Goal: Task Accomplishment & Management: Manage account settings

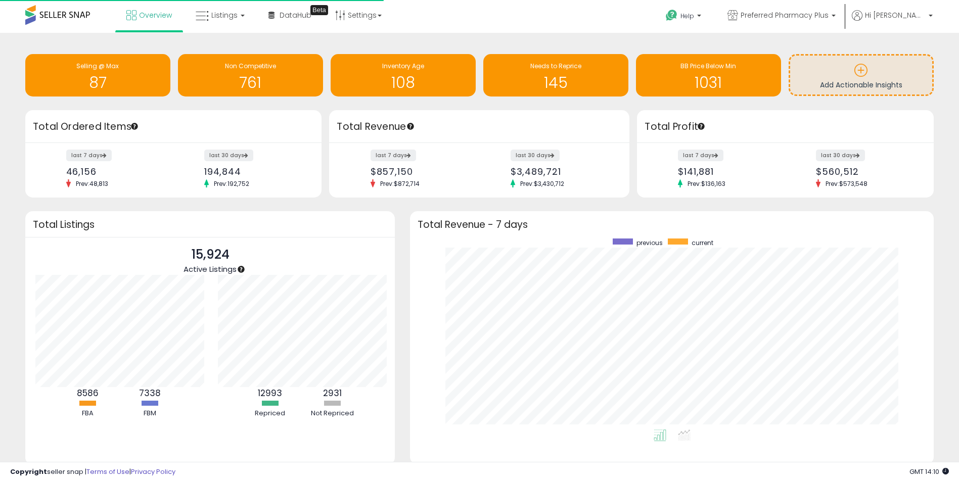
scroll to position [191, 504]
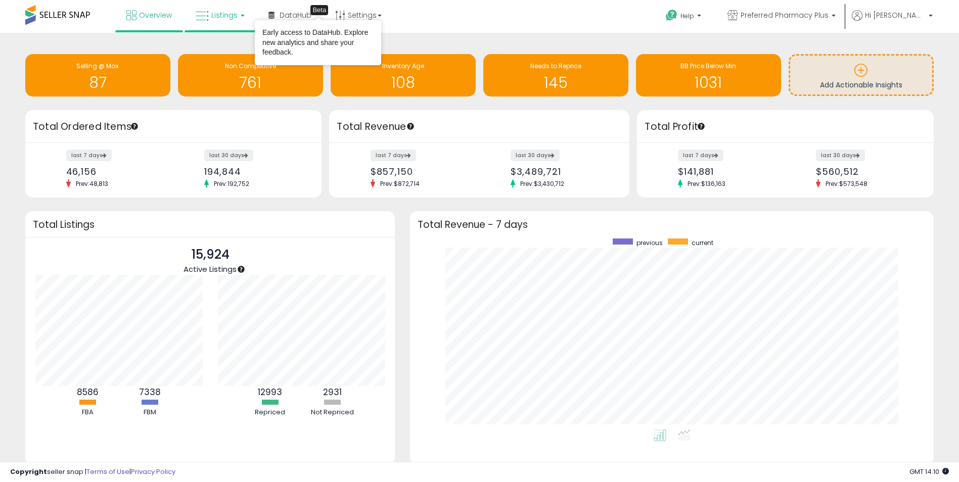
click at [227, 8] on link "Listings" at bounding box center [220, 15] width 64 height 30
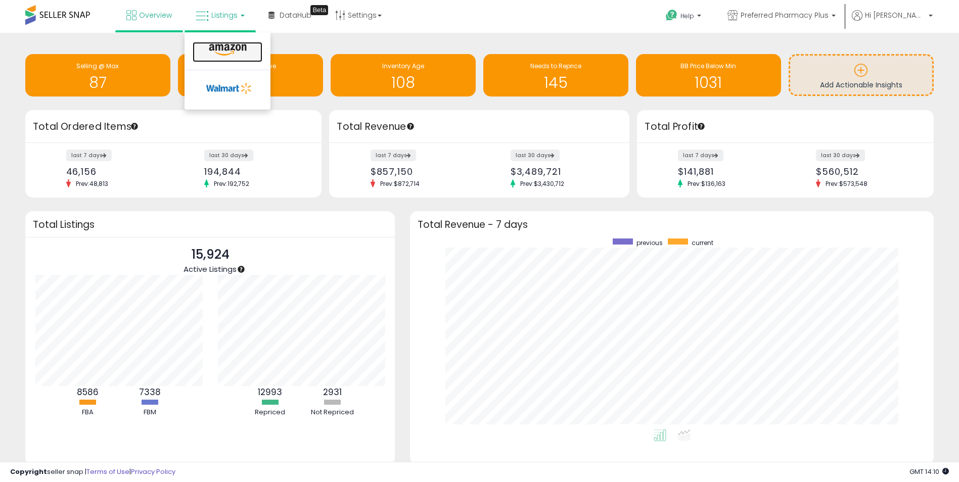
click at [225, 50] on icon at bounding box center [228, 49] width 44 height 13
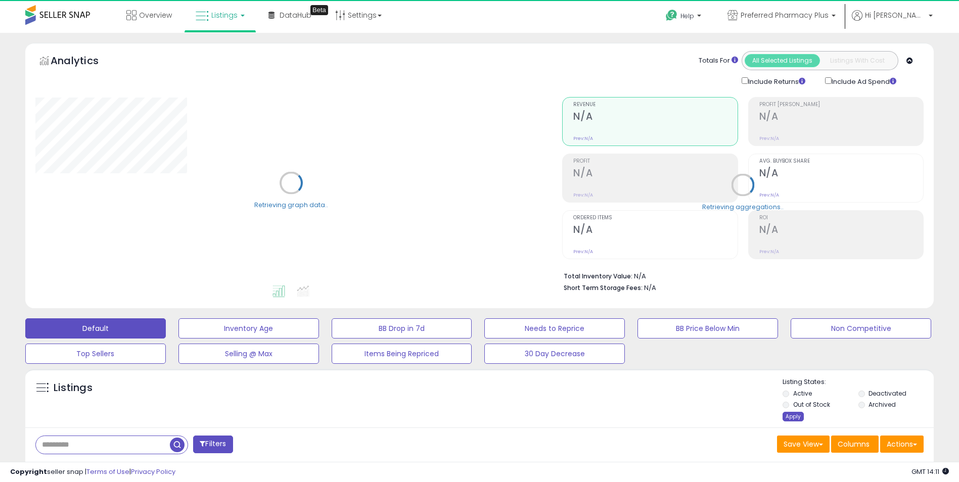
click at [794, 415] on div "Apply" at bounding box center [793, 417] width 21 height 10
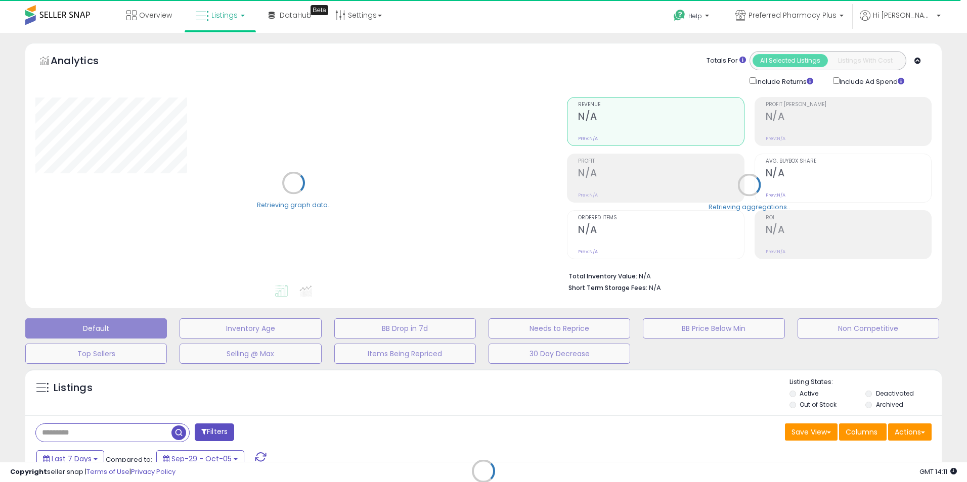
select select "*"
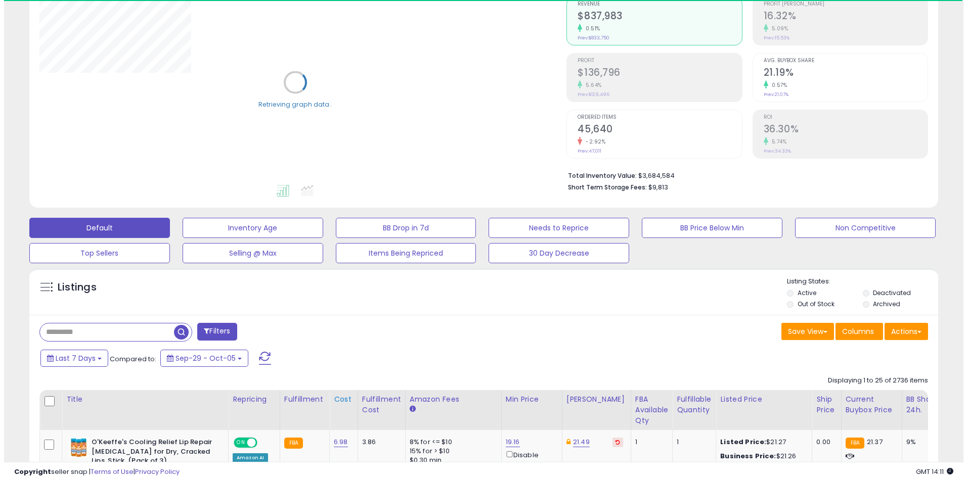
scroll to position [152, 0]
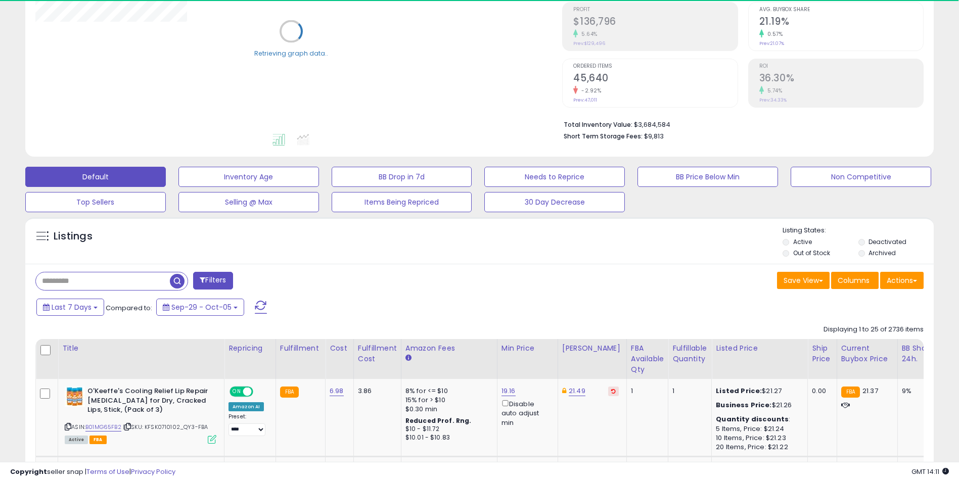
click at [221, 284] on button "Filters" at bounding box center [212, 281] width 39 height 18
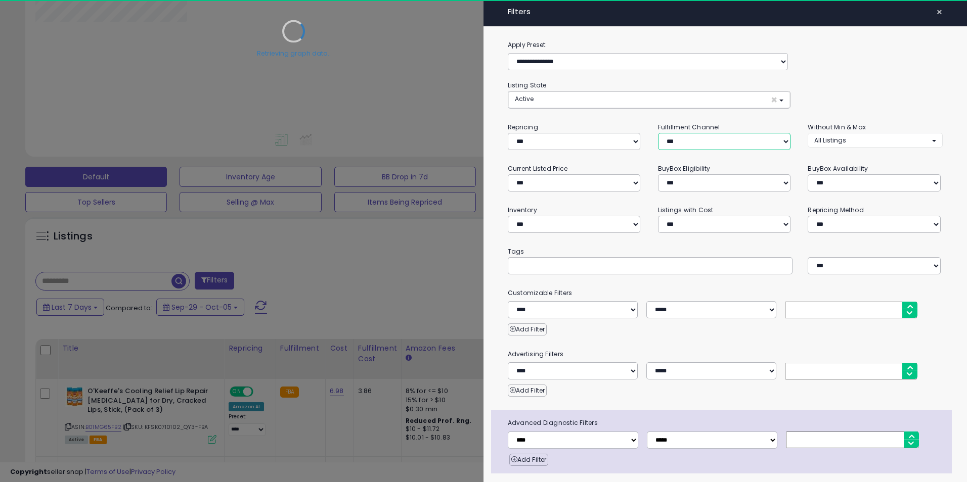
click at [679, 142] on select "*** *** *** ***" at bounding box center [724, 141] width 132 height 17
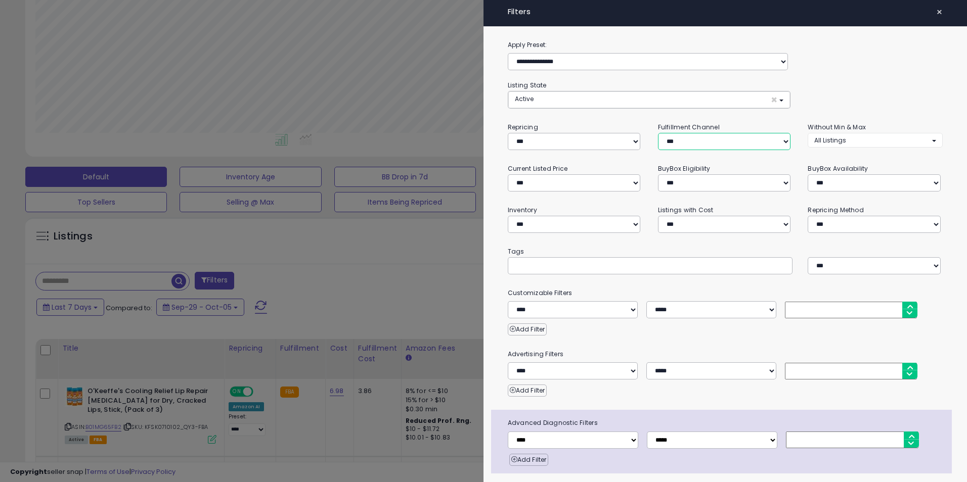
scroll to position [207, 531]
select select "***"
click at [658, 133] on select "*** *** *** ***" at bounding box center [724, 141] width 132 height 17
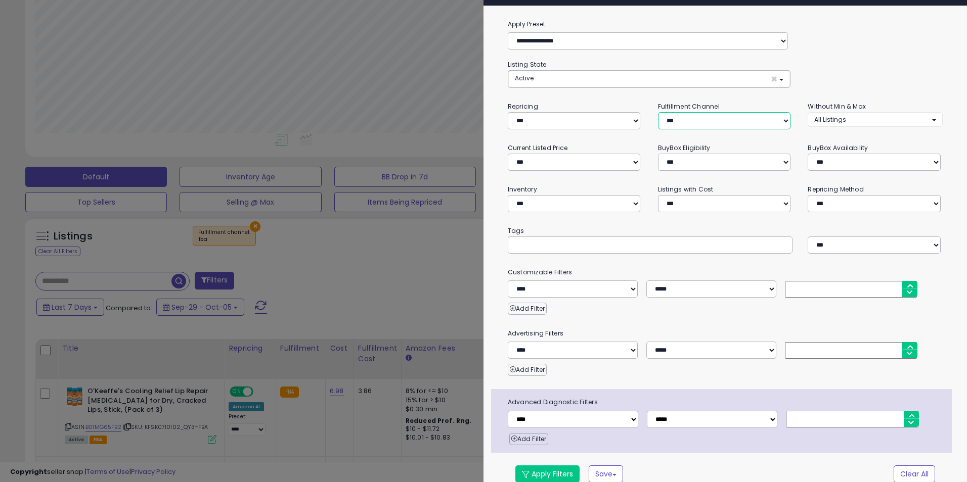
scroll to position [32, 0]
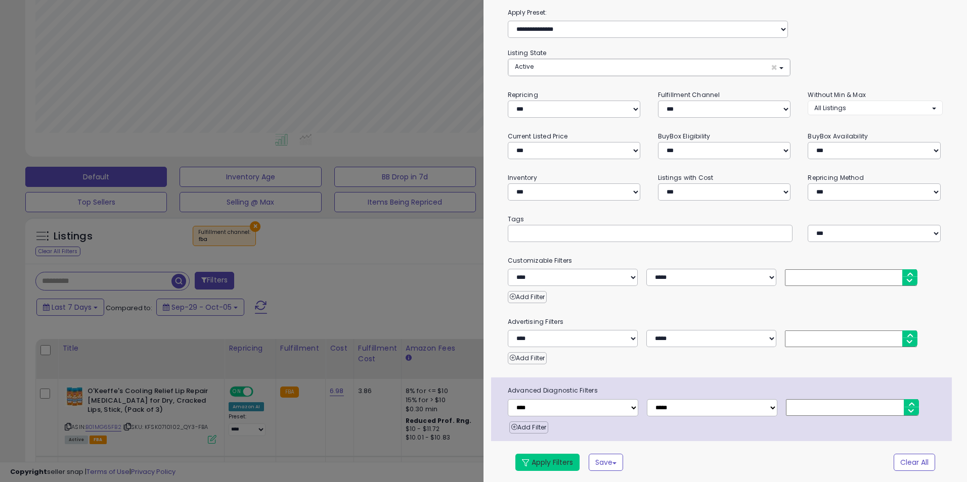
click at [555, 463] on button "Apply Filters" at bounding box center [547, 462] width 64 height 17
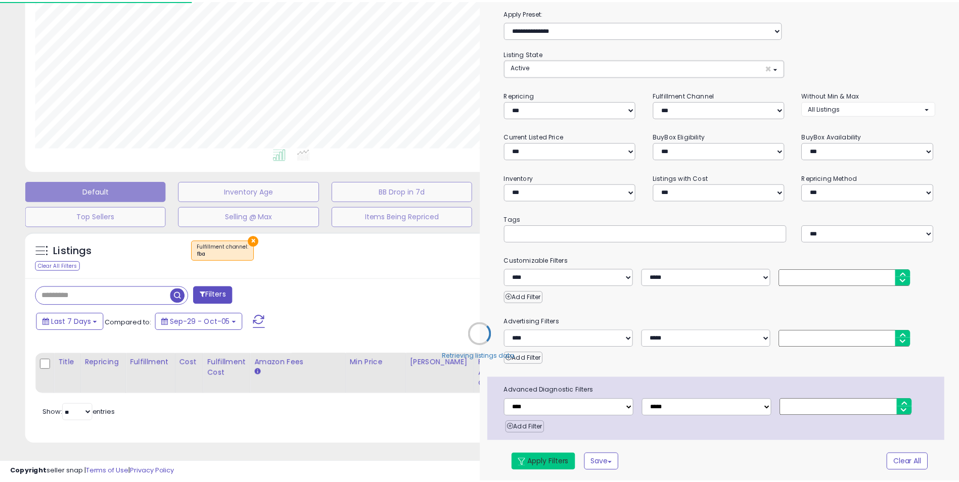
scroll to position [145, 0]
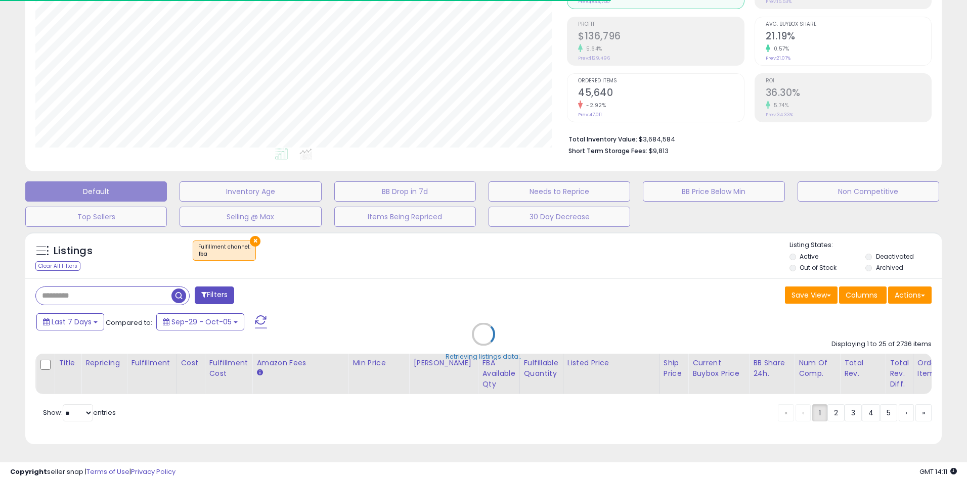
click at [389, 261] on div "Retrieving listings data.." at bounding box center [483, 342] width 931 height 230
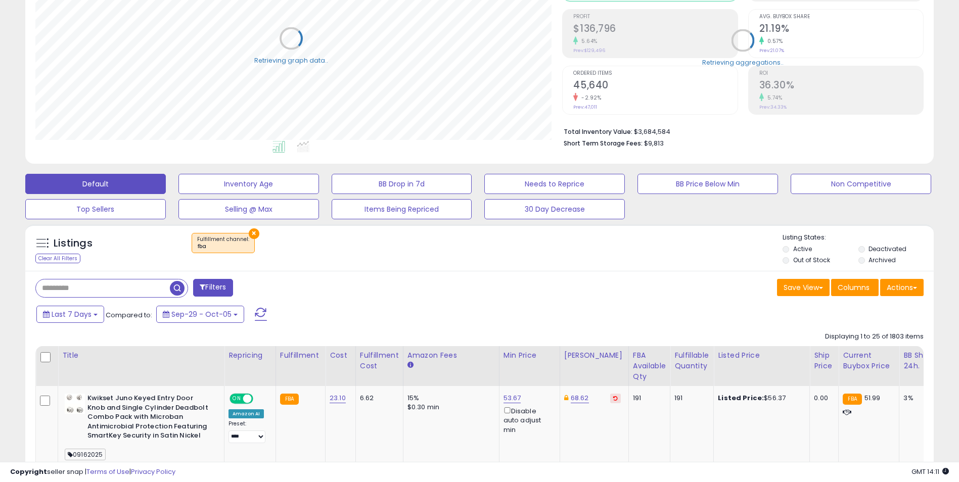
scroll to position [505358, 505038]
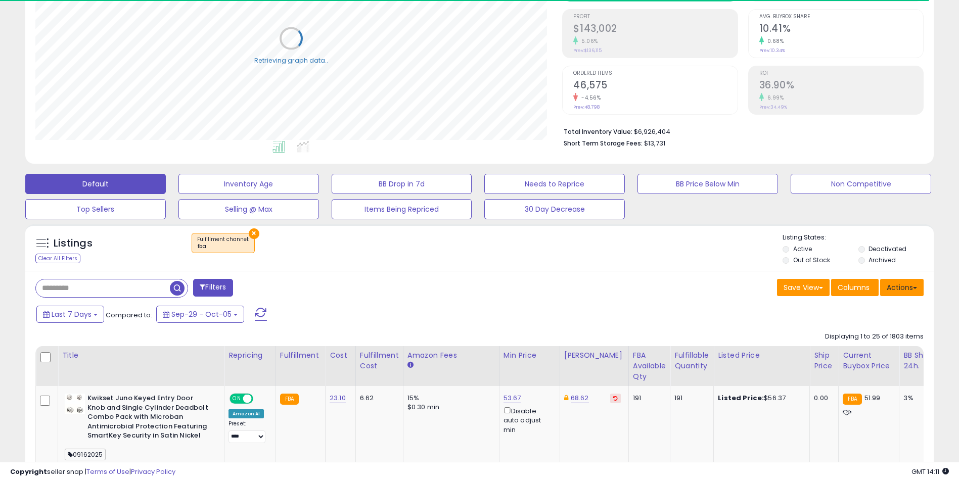
click at [907, 290] on button "Actions" at bounding box center [901, 287] width 43 height 17
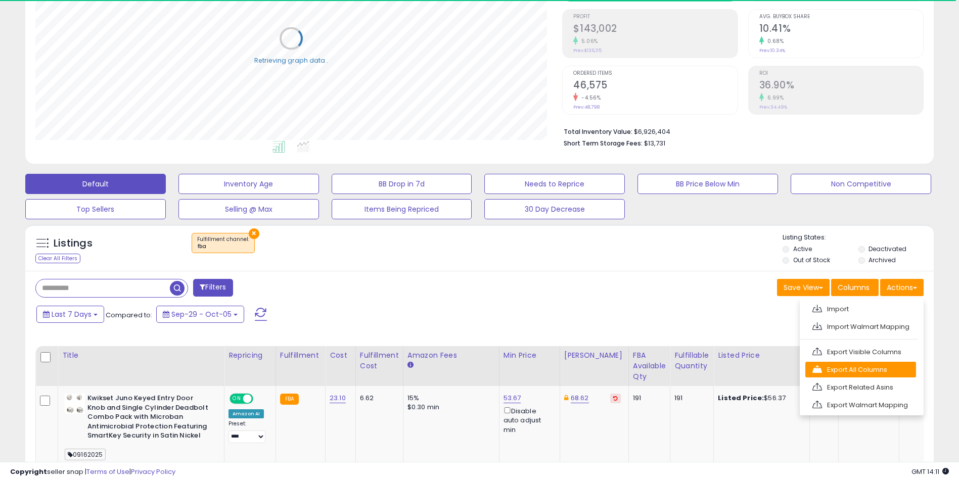
click at [860, 365] on link "Export All Columns" at bounding box center [860, 370] width 111 height 16
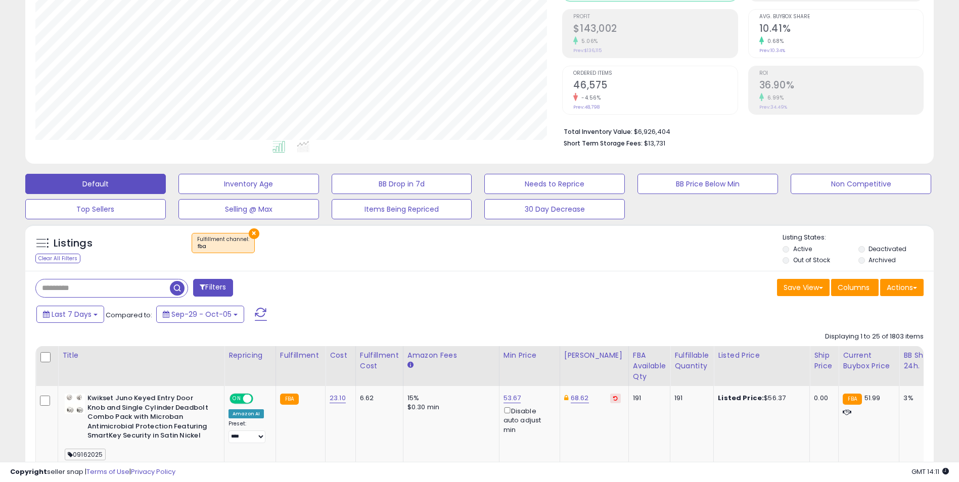
scroll to position [207, 527]
click at [896, 293] on button "Actions" at bounding box center [901, 287] width 43 height 17
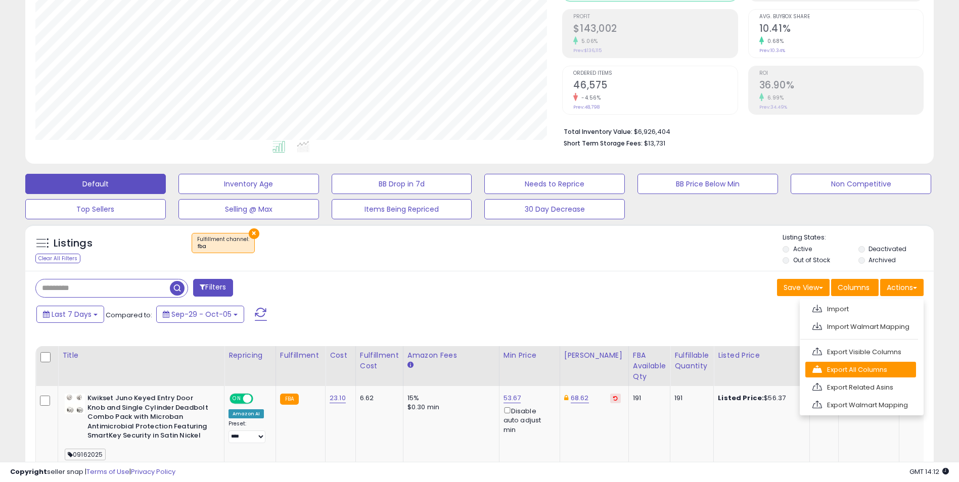
click at [870, 367] on link "Export All Columns" at bounding box center [860, 370] width 111 height 16
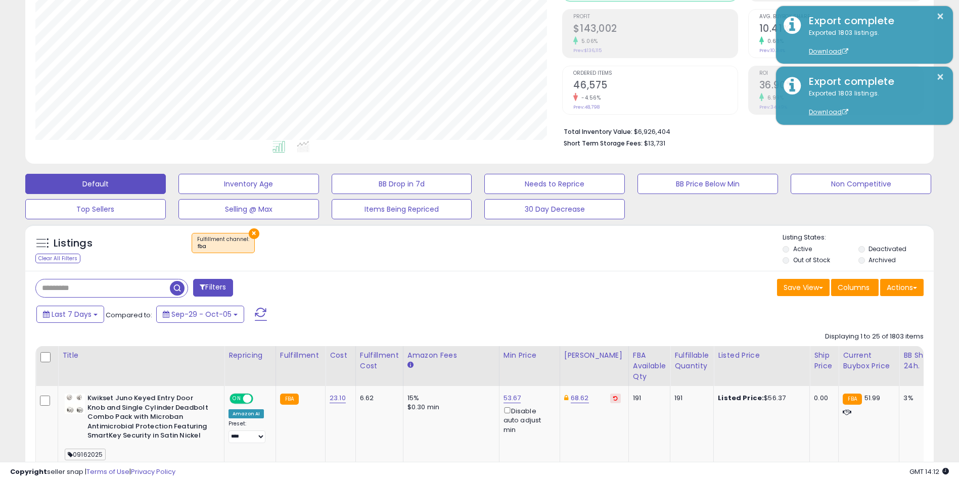
drag, startPoint x: 561, startPoint y: 351, endPoint x: 560, endPoint y: 339, distance: 12.2
click at [561, 347] on th "[PERSON_NAME]" at bounding box center [594, 366] width 69 height 40
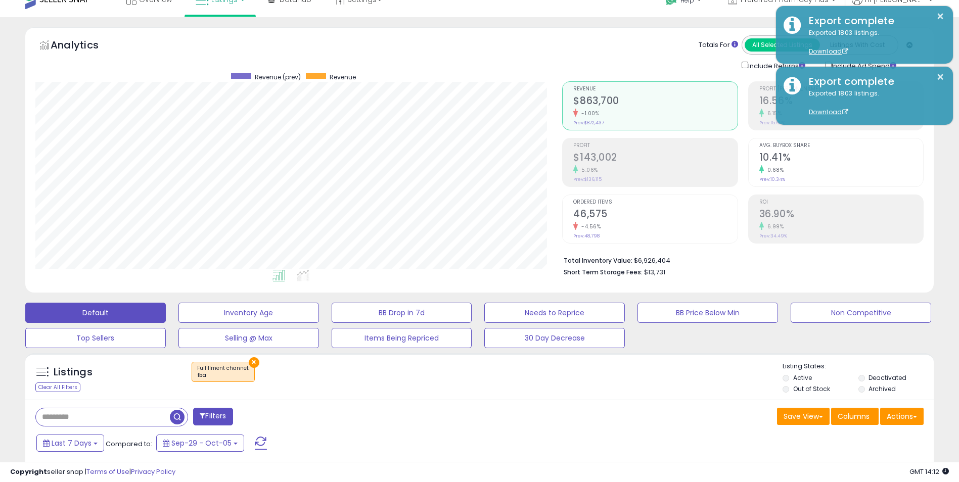
scroll to position [0, 0]
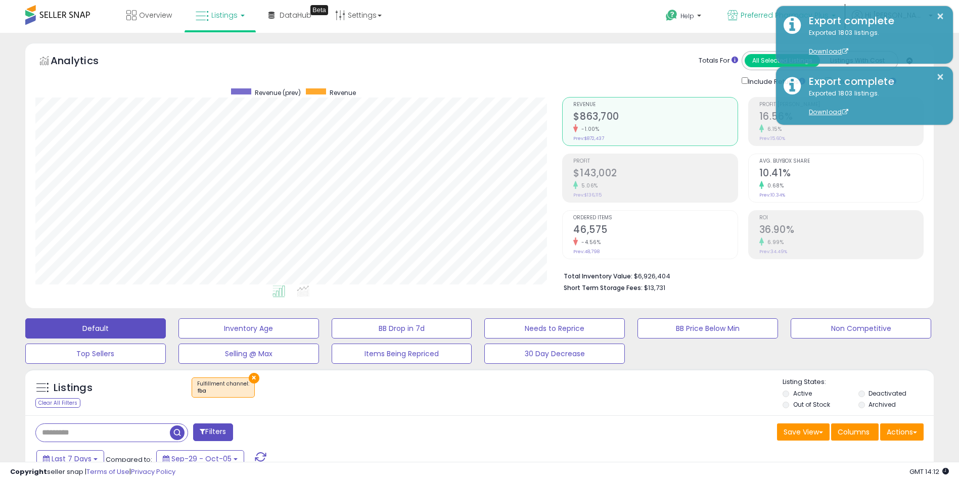
click at [738, 13] on icon at bounding box center [733, 15] width 11 height 11
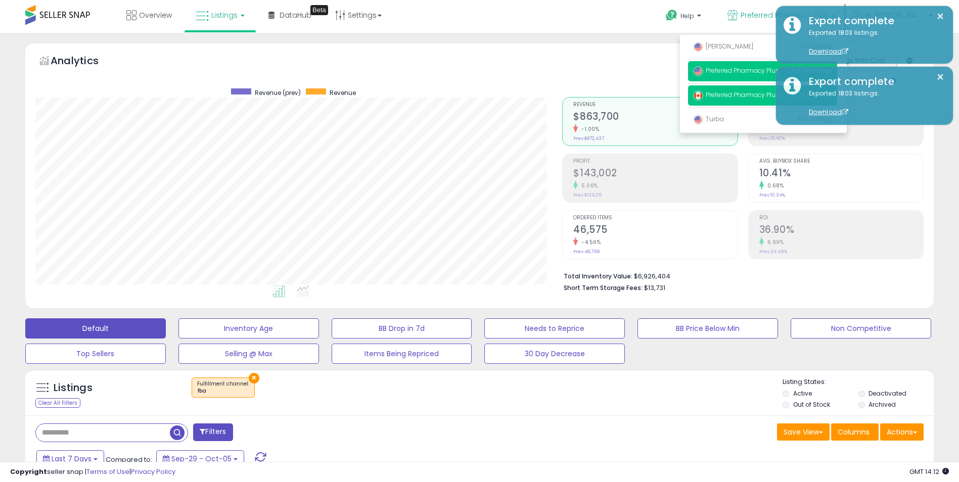
click at [738, 93] on span "Preferred Pharmacy Plus CA" at bounding box center [741, 94] width 96 height 9
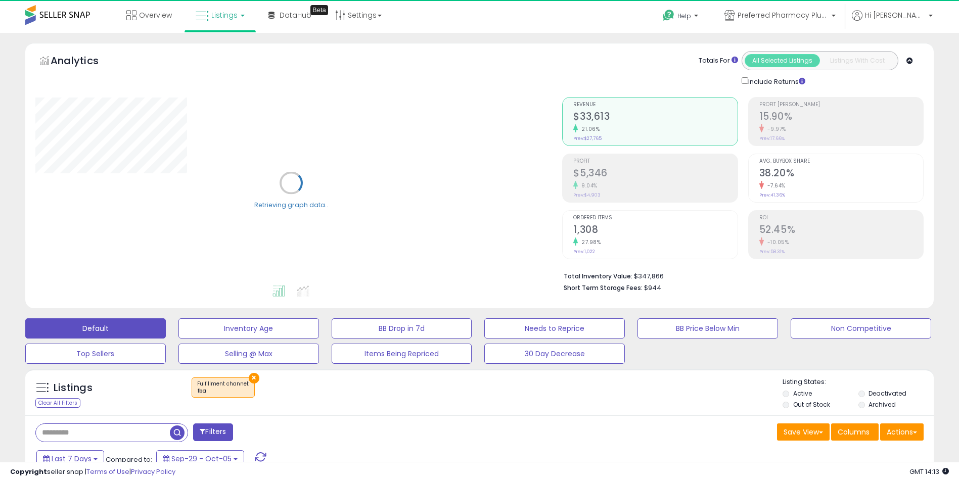
scroll to position [51, 0]
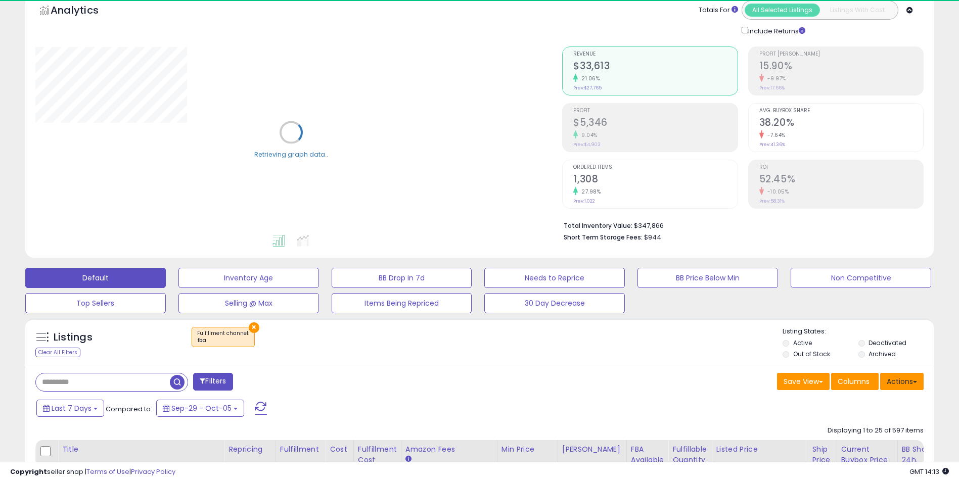
click at [894, 380] on button "Actions" at bounding box center [901, 381] width 43 height 17
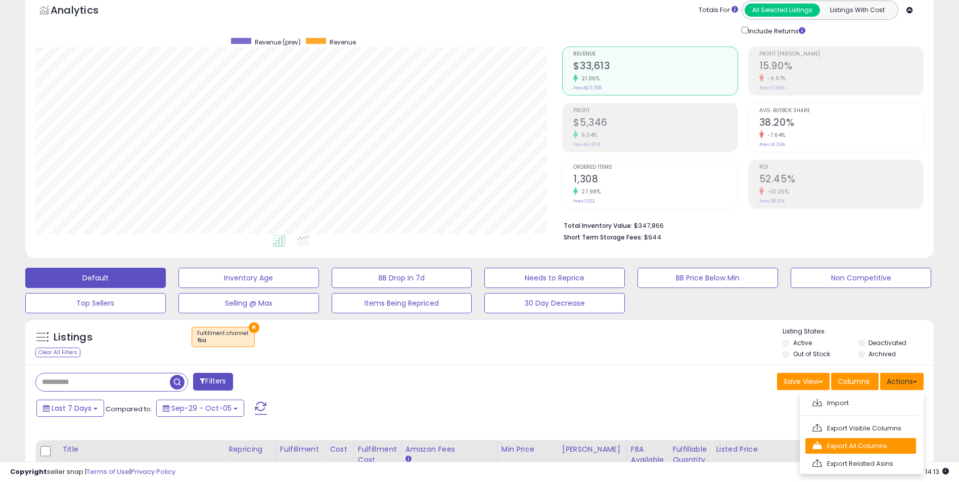
scroll to position [207, 527]
click at [868, 446] on link "Export All Columns" at bounding box center [860, 446] width 111 height 16
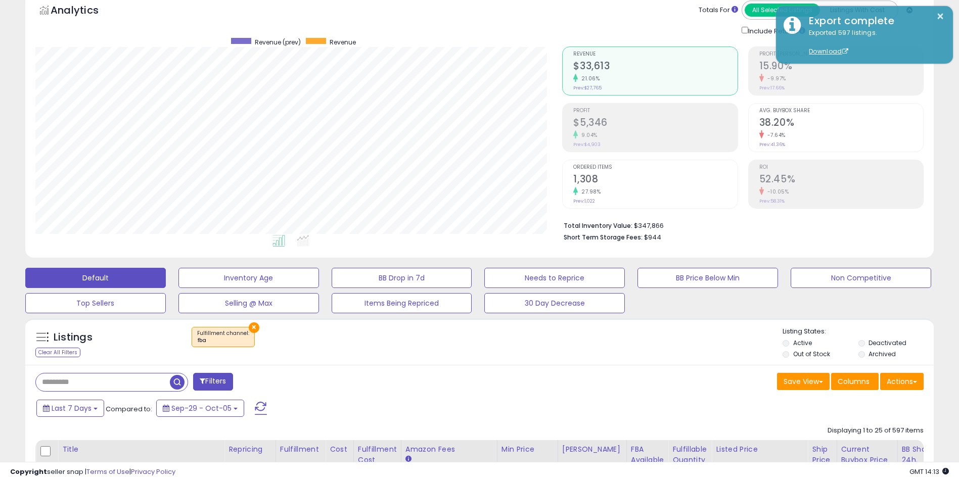
drag, startPoint x: 533, startPoint y: 358, endPoint x: 559, endPoint y: 333, distance: 36.1
click at [533, 358] on div "Listings Clear All Filters × Fulfillment channel : fba" at bounding box center [479, 344] width 909 height 34
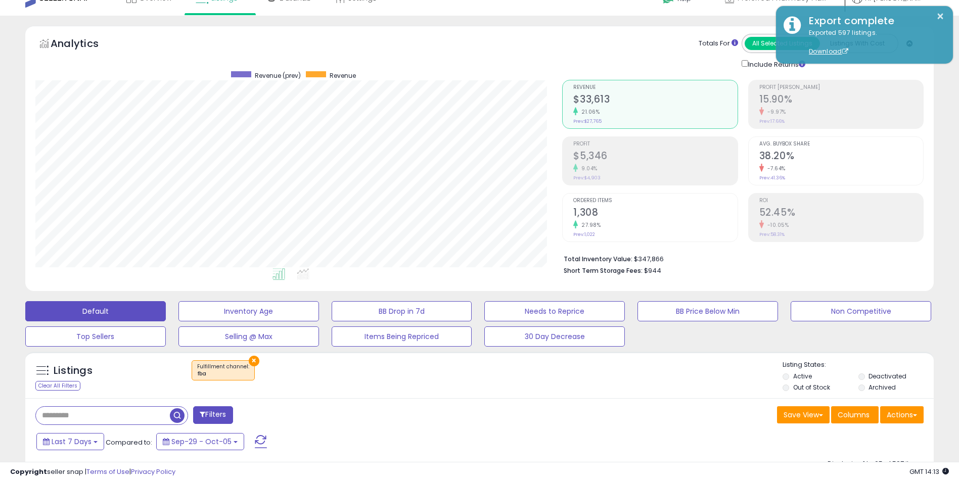
scroll to position [0, 0]
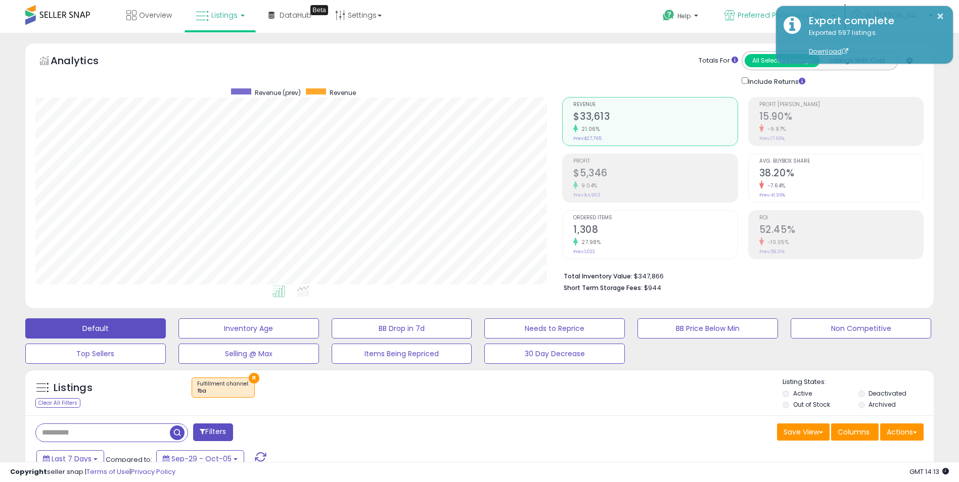
click at [735, 16] on icon at bounding box center [729, 15] width 11 height 11
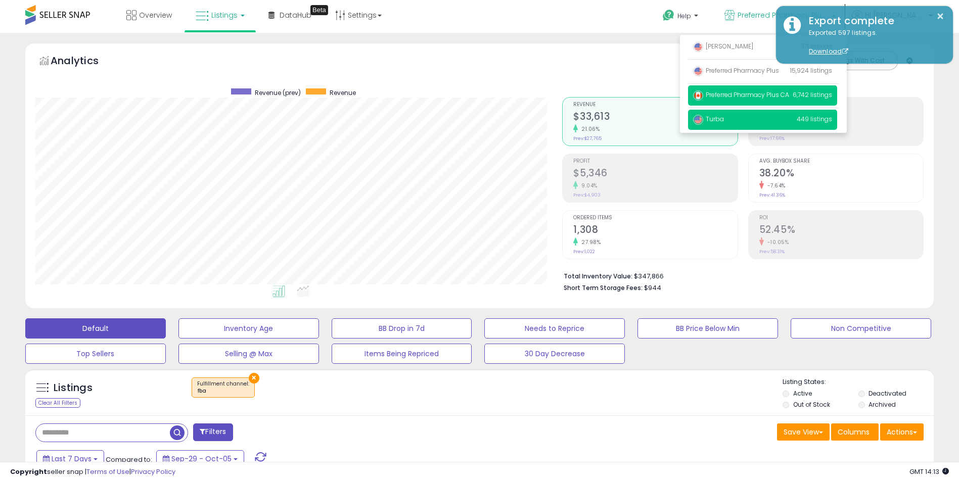
click at [724, 119] on span "Turba" at bounding box center [708, 119] width 31 height 9
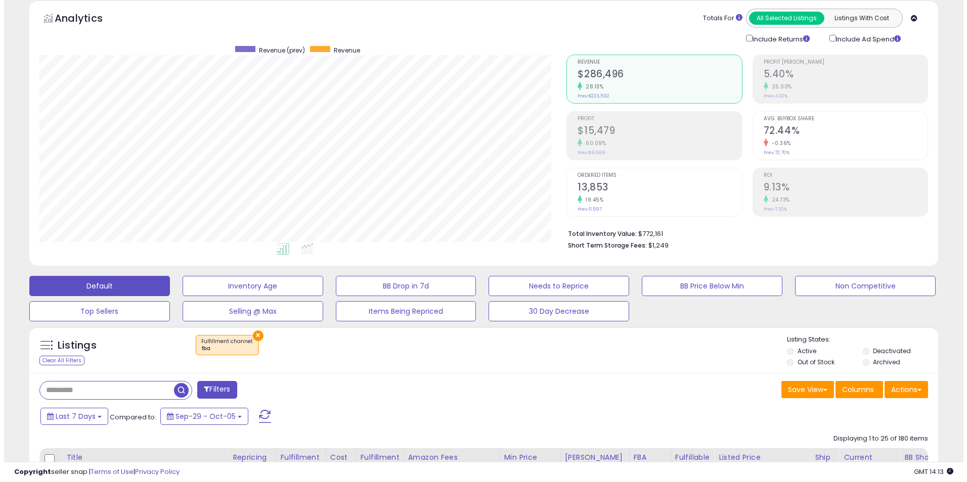
scroll to position [101, 0]
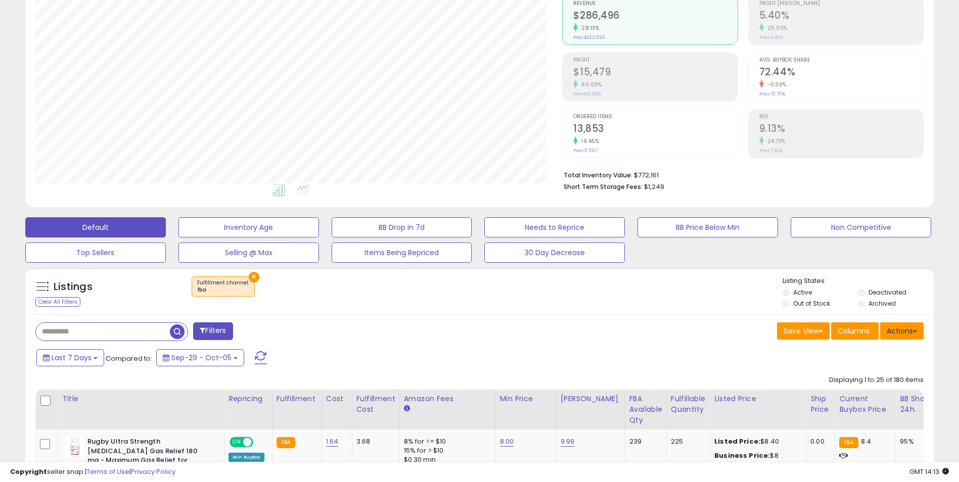
click at [902, 329] on button "Actions" at bounding box center [901, 331] width 43 height 17
click at [861, 391] on link "Export All Columns" at bounding box center [860, 396] width 111 height 16
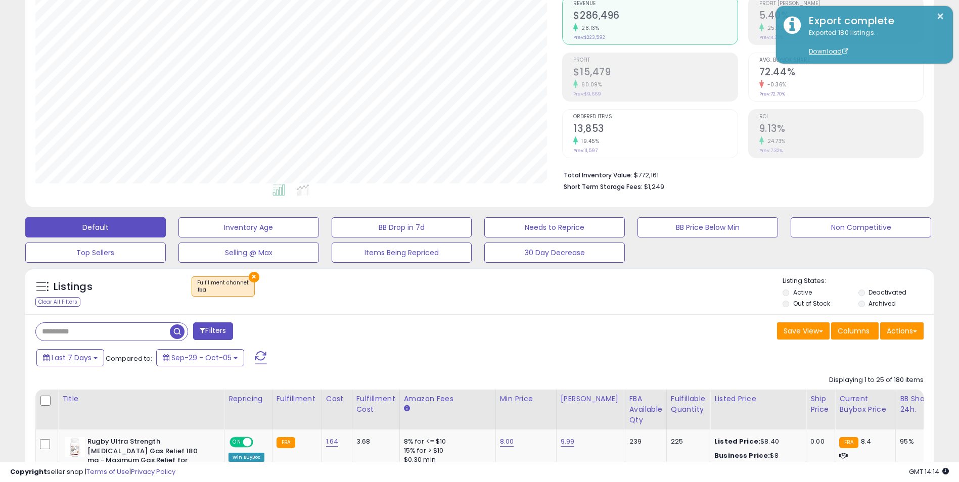
click at [716, 333] on div "Save View Save As New View Update Current View Columns Actions Import Export Vi…" at bounding box center [706, 333] width 452 height 20
click at [249, 275] on button "×" at bounding box center [254, 277] width 11 height 11
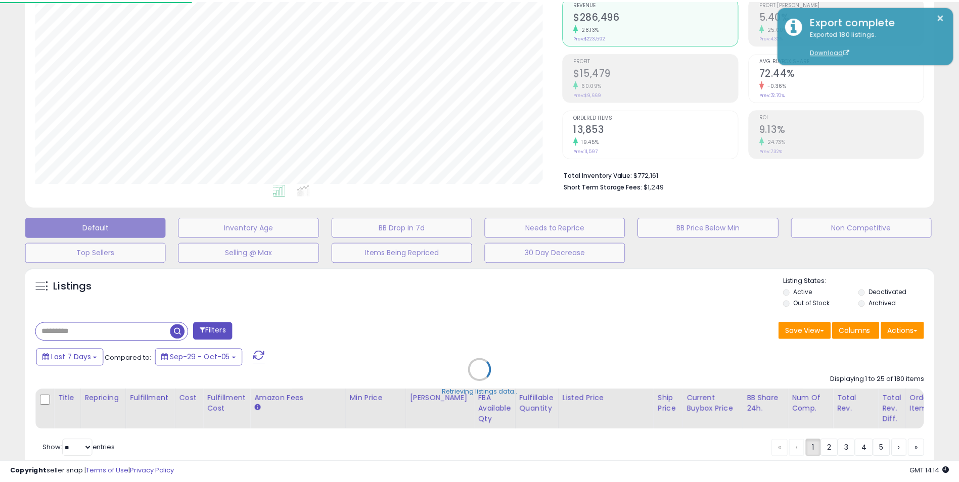
scroll to position [207, 531]
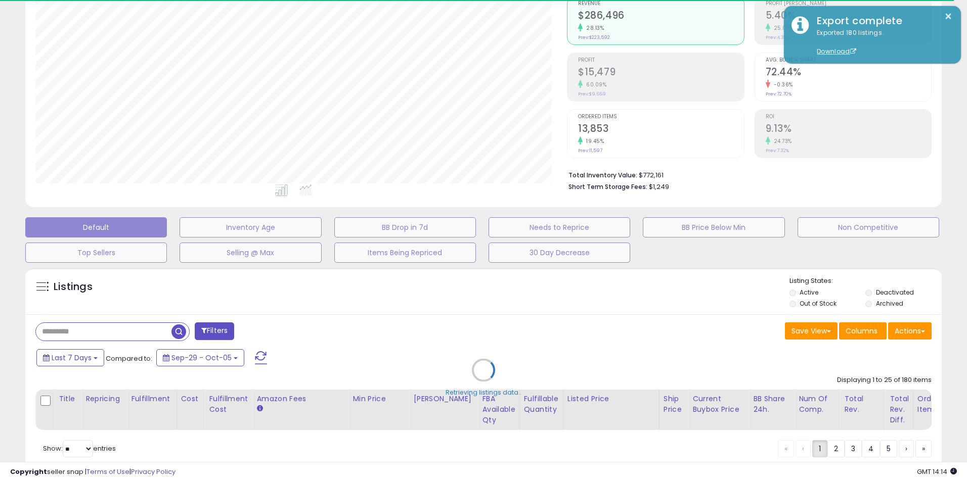
select select "*"
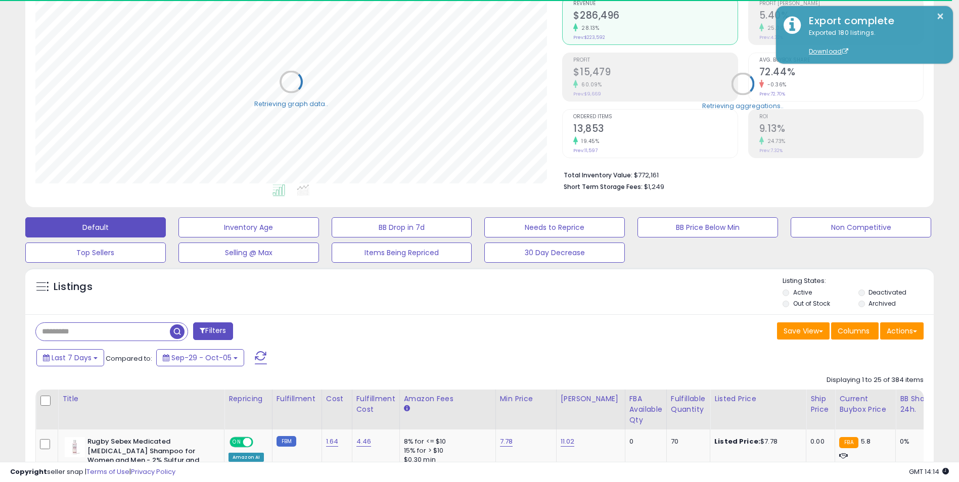
scroll to position [207, 527]
click at [210, 329] on button "Filters" at bounding box center [212, 332] width 39 height 18
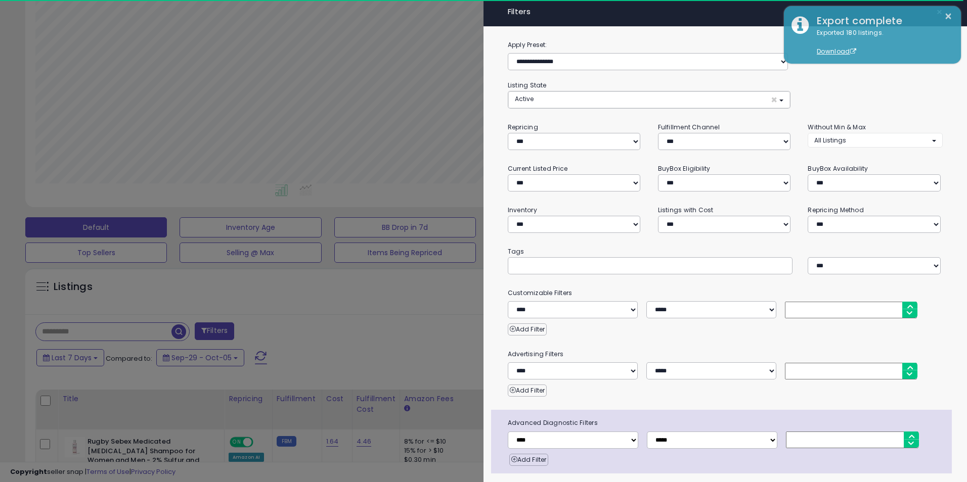
scroll to position [207, 531]
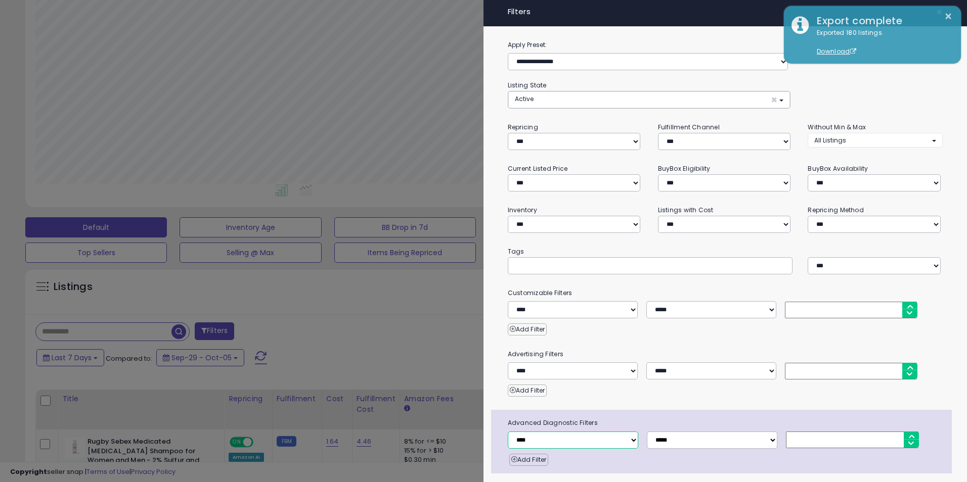
click at [559, 438] on select "**********" at bounding box center [573, 440] width 130 height 17
select select "**********"
click at [508, 432] on select "**********" at bounding box center [573, 440] width 130 height 17
click at [696, 433] on select "**********" at bounding box center [712, 440] width 130 height 17
select select "*"
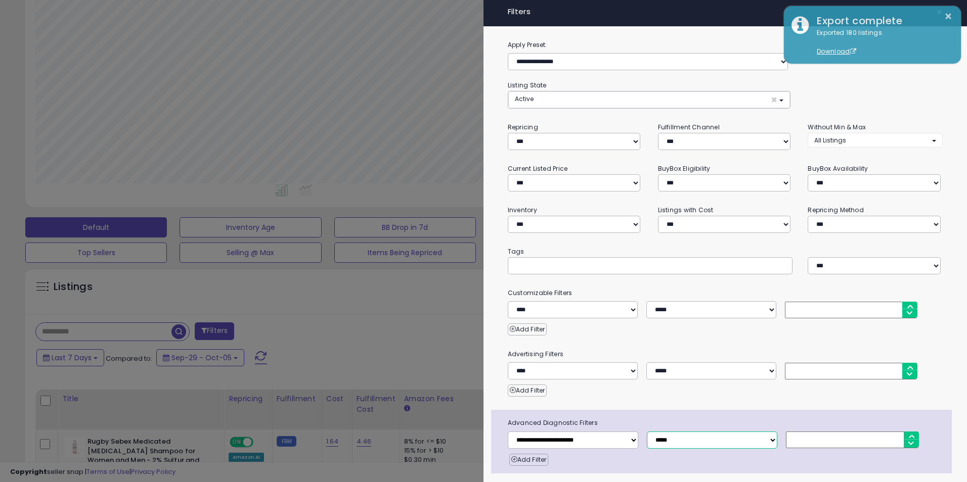
click at [647, 432] on select "**********" at bounding box center [712, 440] width 130 height 17
click at [809, 438] on input "number" at bounding box center [852, 440] width 132 height 17
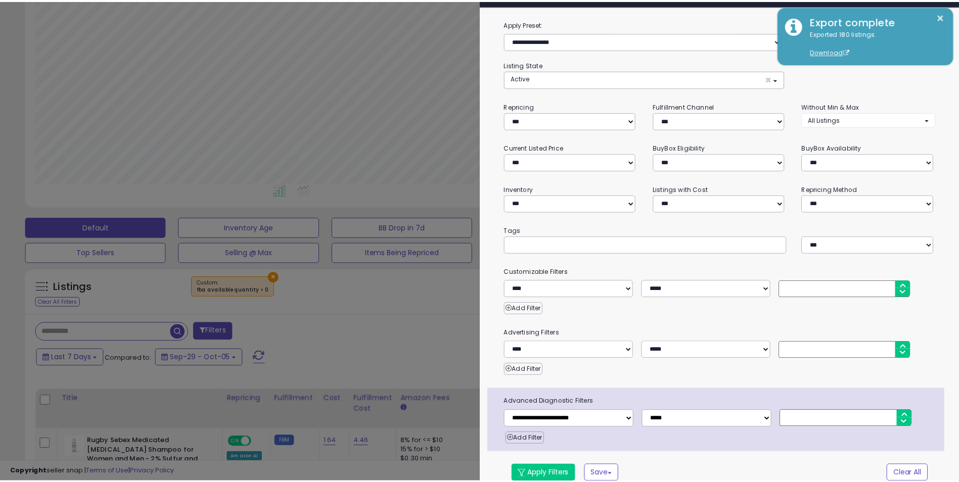
scroll to position [32, 0]
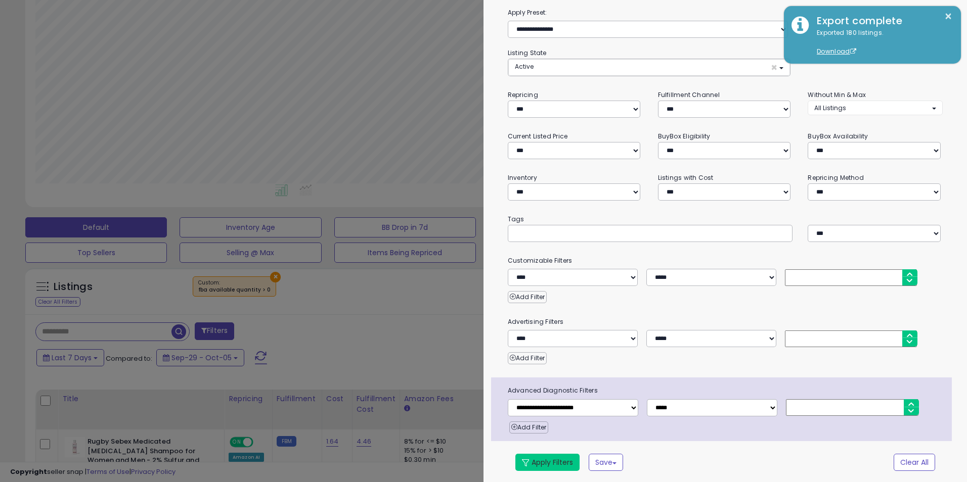
type input "*"
click at [559, 454] on button "Apply Filters" at bounding box center [547, 462] width 64 height 17
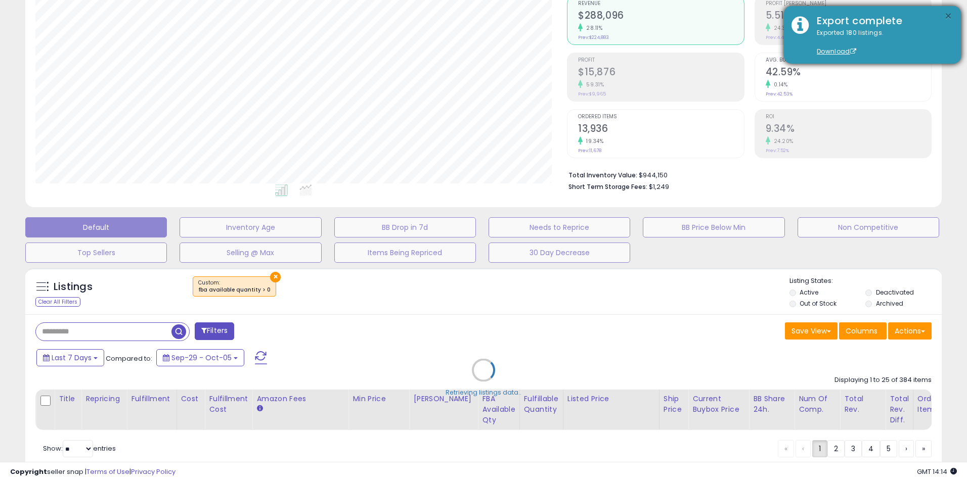
click at [946, 16] on button "×" at bounding box center [948, 16] width 8 height 13
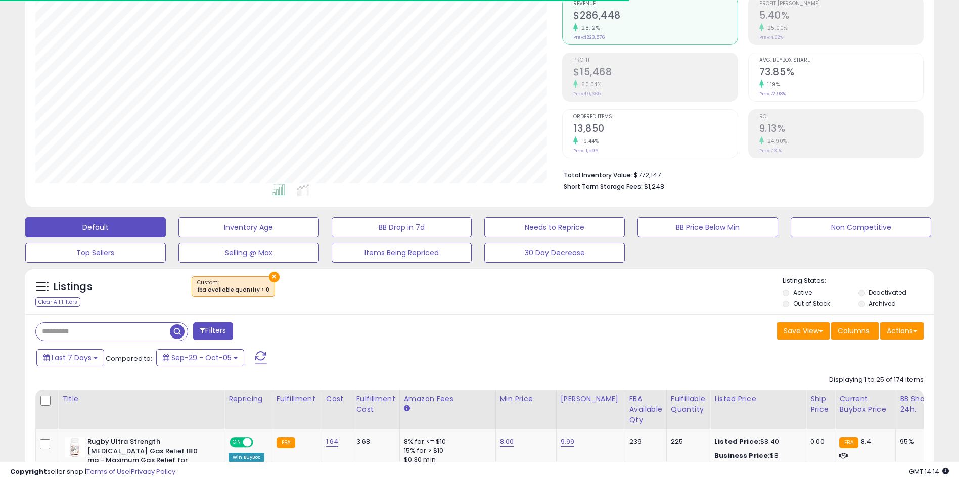
scroll to position [207, 527]
click at [669, 357] on div "Last 7 Days Compared to: Sep-29 - Oct-05" at bounding box center [367, 359] width 666 height 23
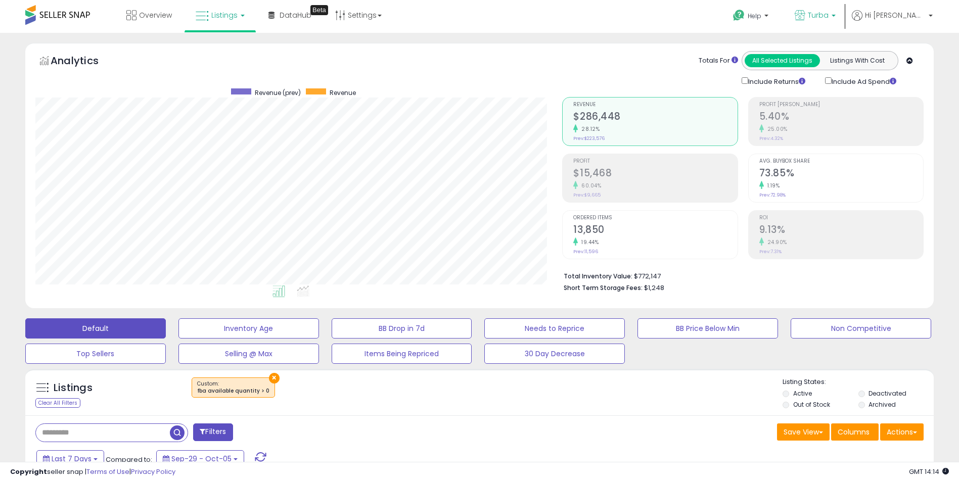
click at [836, 22] on p "Turba" at bounding box center [815, 16] width 41 height 13
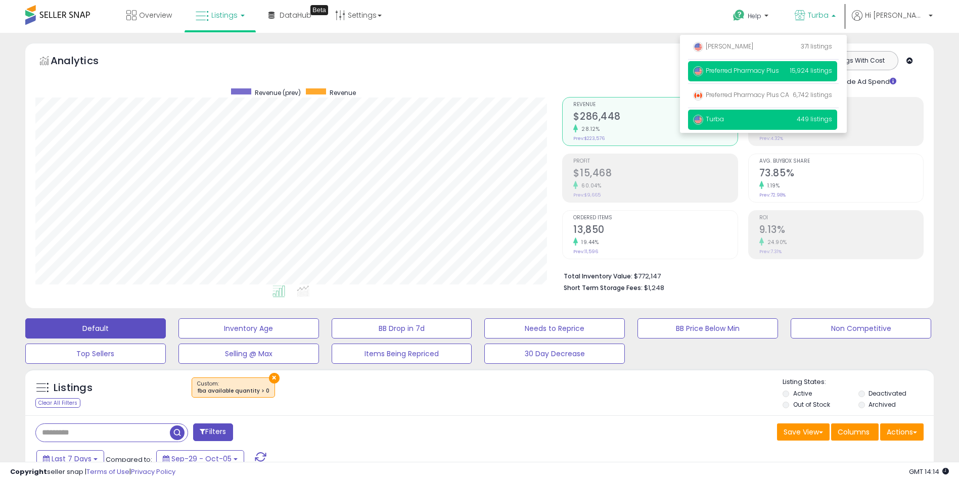
click at [772, 73] on span "Preferred Pharmacy Plus" at bounding box center [736, 70] width 86 height 9
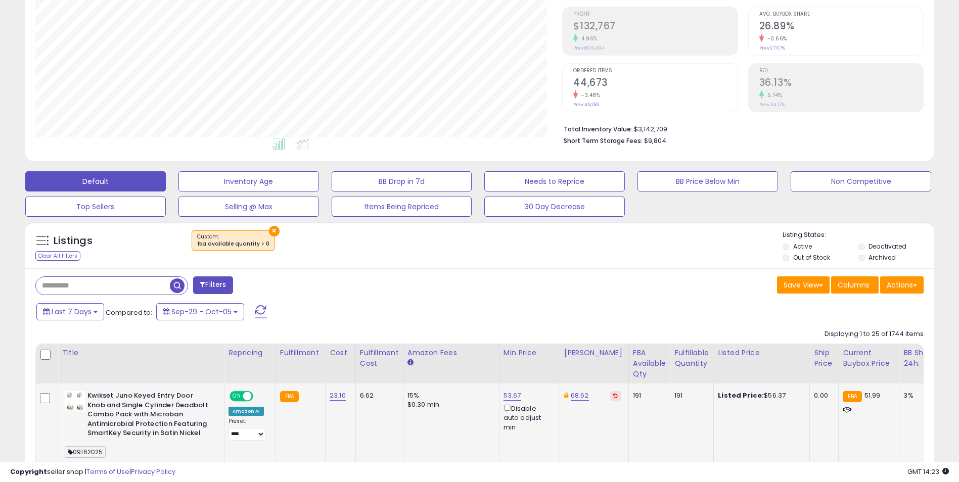
scroll to position [152, 0]
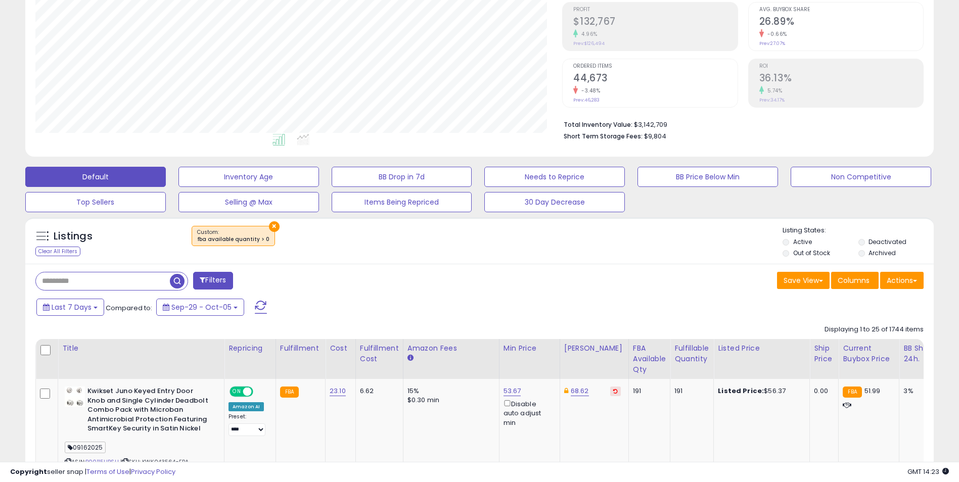
click at [269, 225] on button "×" at bounding box center [274, 226] width 11 height 11
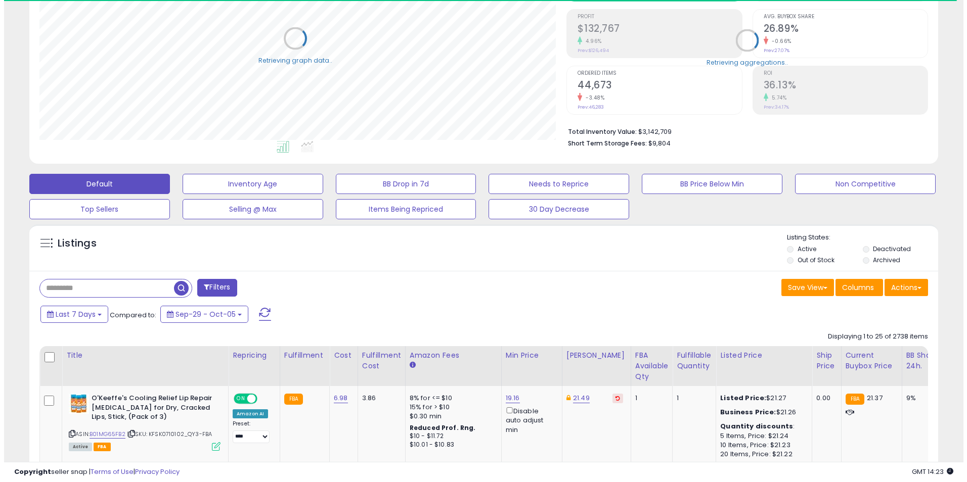
scroll to position [505358, 505038]
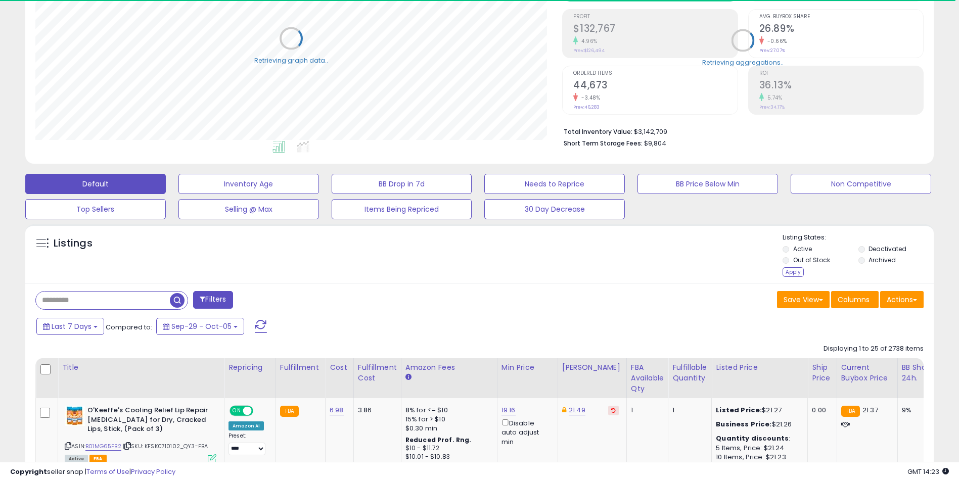
click at [860, 254] on li "Deactivated" at bounding box center [895, 250] width 74 height 11
click at [786, 274] on div "Apply" at bounding box center [793, 272] width 21 height 10
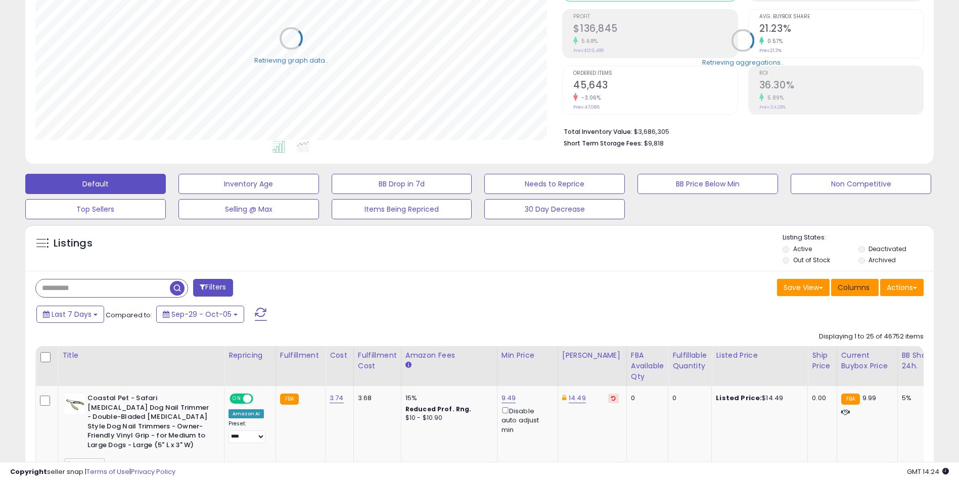
click at [849, 293] on button "Columns" at bounding box center [855, 287] width 48 height 17
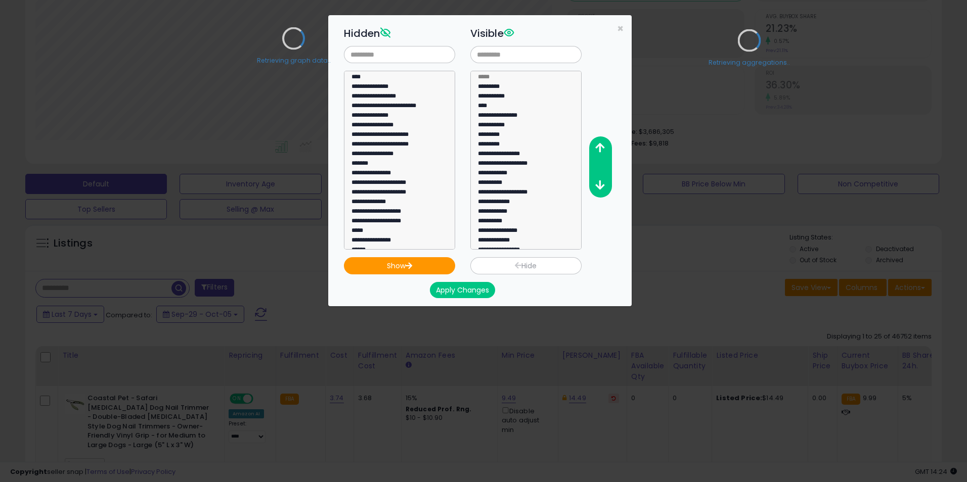
click at [500, 92] on div "Retrieving graph data.." at bounding box center [293, 45] width 531 height 207
click at [491, 85] on div "Retrieving graph data.." at bounding box center [293, 45] width 531 height 207
click at [493, 88] on option "*********" at bounding box center [522, 88] width 90 height 10
select select "*********"
click at [494, 97] on option "**********" at bounding box center [522, 98] width 90 height 10
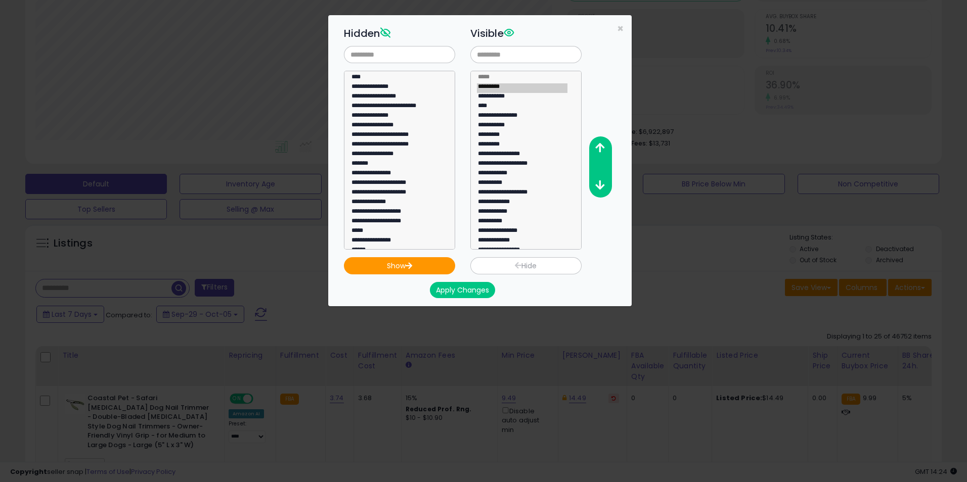
click at [511, 275] on div "Apply Changes" at bounding box center [487, 287] width 303 height 24
click at [512, 267] on button "Hide" at bounding box center [525, 265] width 111 height 17
select select
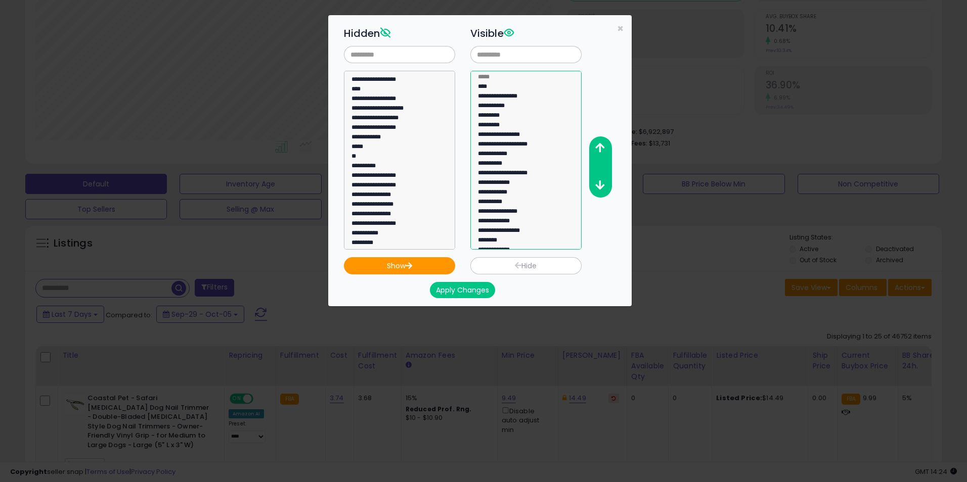
click at [503, 96] on option "**********" at bounding box center [522, 98] width 90 height 10
select select "**********"
click at [515, 242] on option "**********" at bounding box center [522, 242] width 90 height 10
click at [526, 264] on button "Hide" at bounding box center [525, 265] width 111 height 17
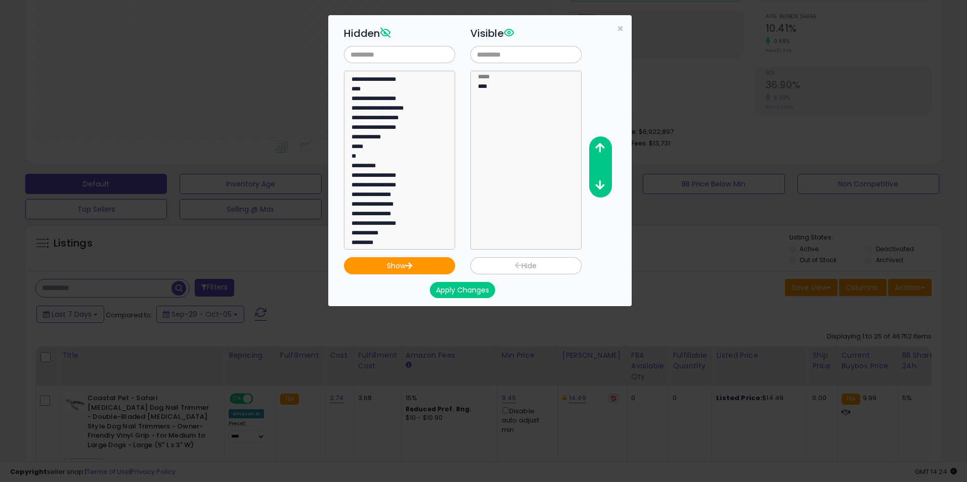
select select
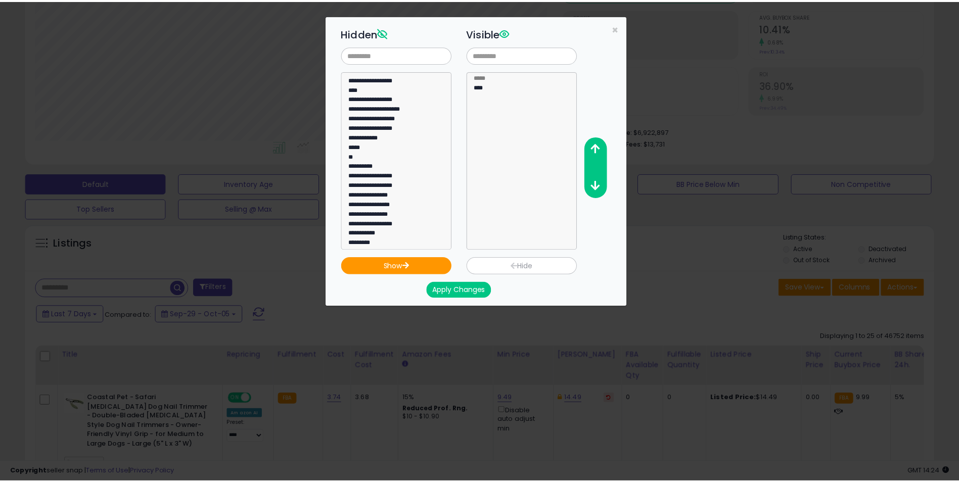
scroll to position [0, 0]
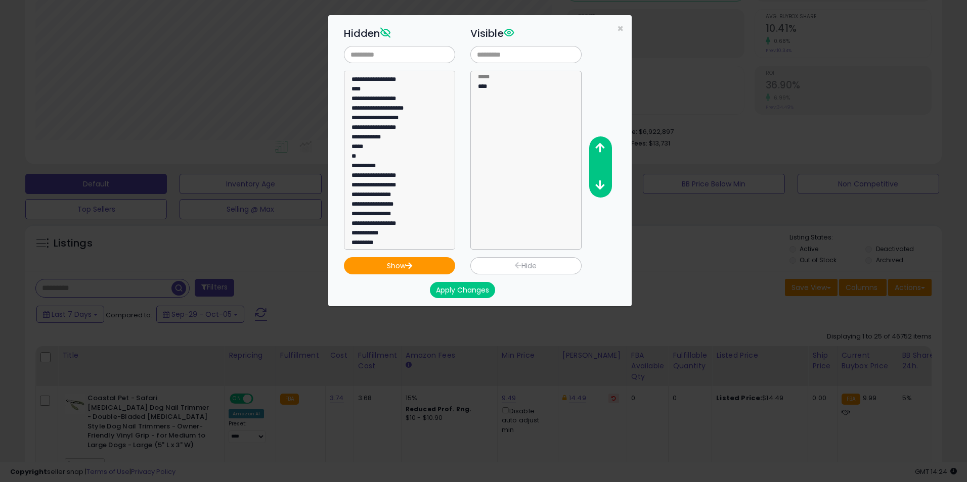
click at [466, 292] on button "Apply Changes" at bounding box center [462, 290] width 65 height 16
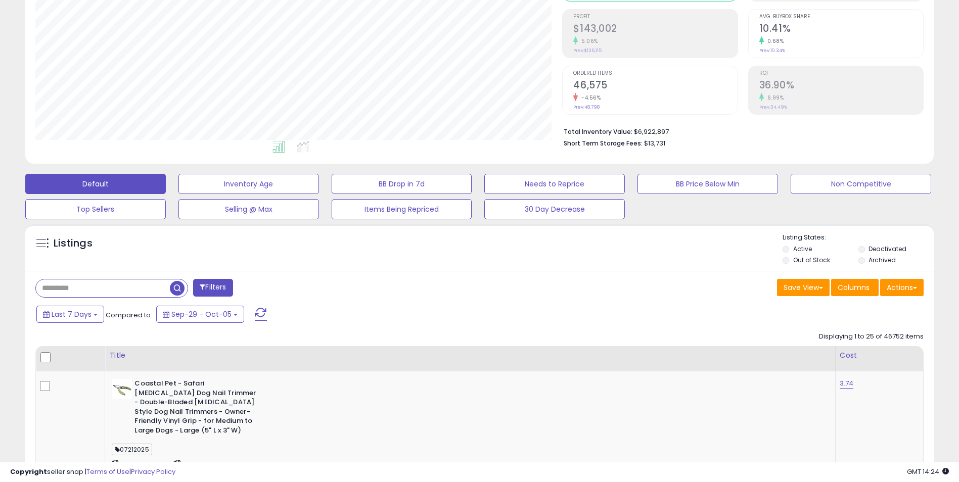
scroll to position [505358, 505038]
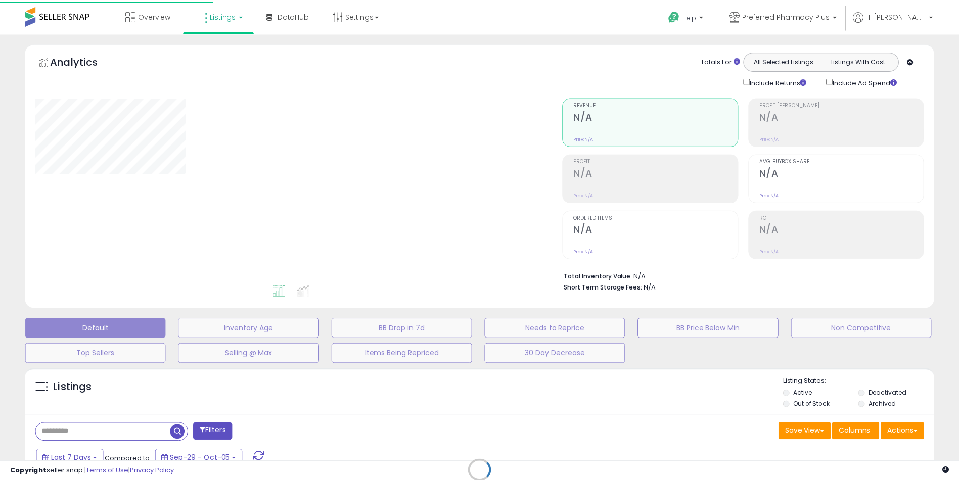
scroll to position [145, 0]
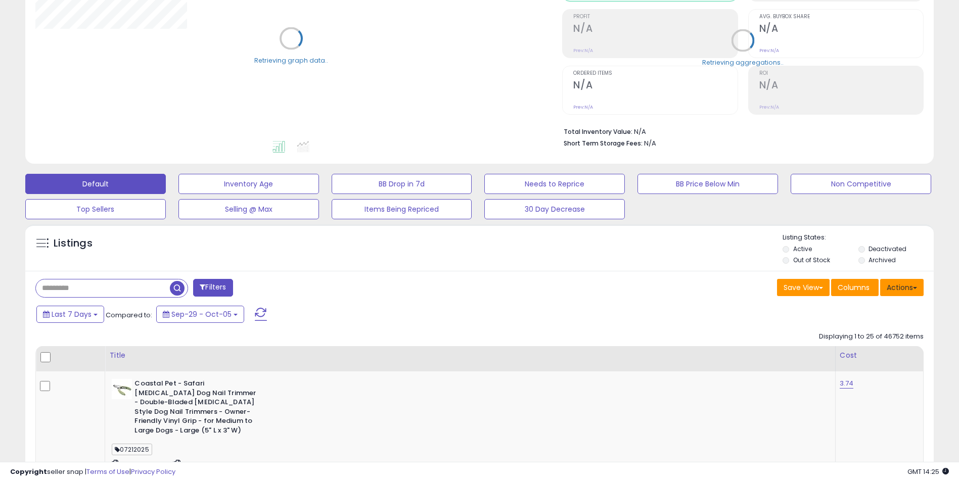
click at [908, 292] on button "Actions" at bounding box center [901, 287] width 43 height 17
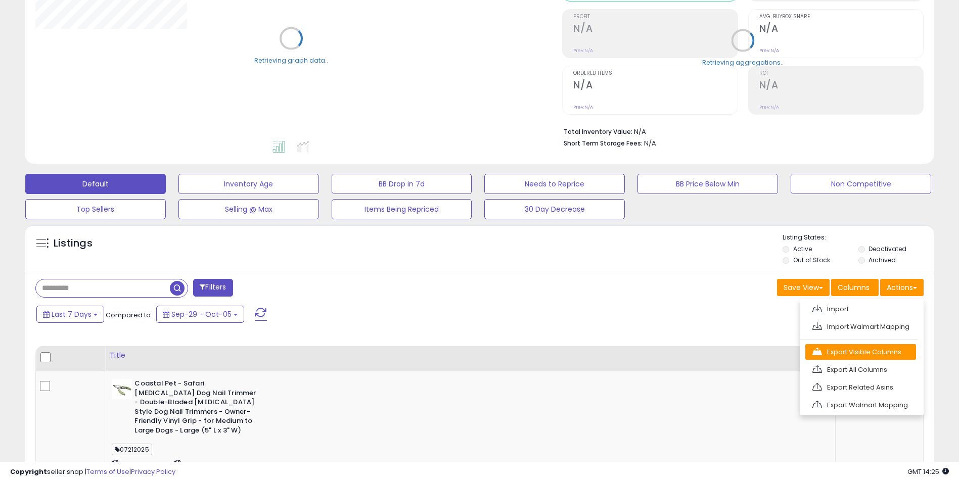
click at [849, 354] on link "Export Visible Columns" at bounding box center [860, 352] width 111 height 16
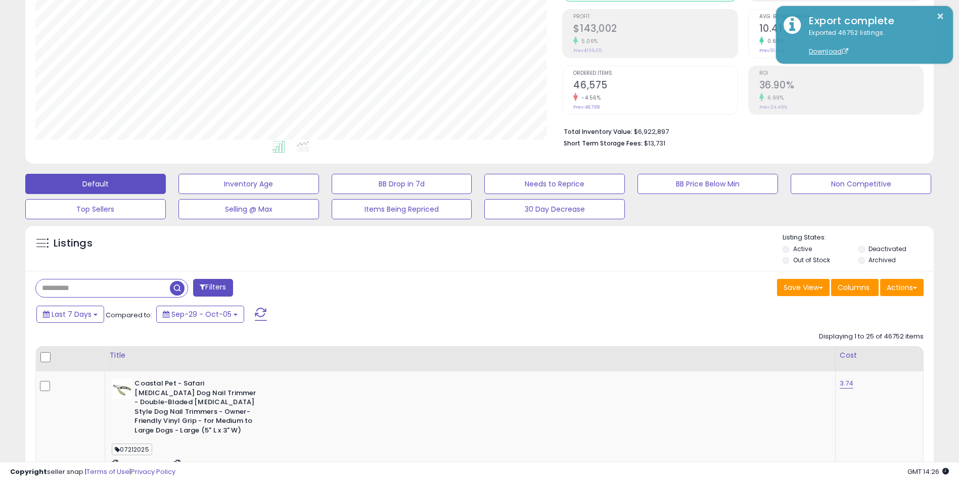
scroll to position [207, 527]
click at [115, 286] on input "text" at bounding box center [103, 289] width 134 height 18
paste input "**********"
click at [266, 287] on span "button" at bounding box center [264, 288] width 15 height 15
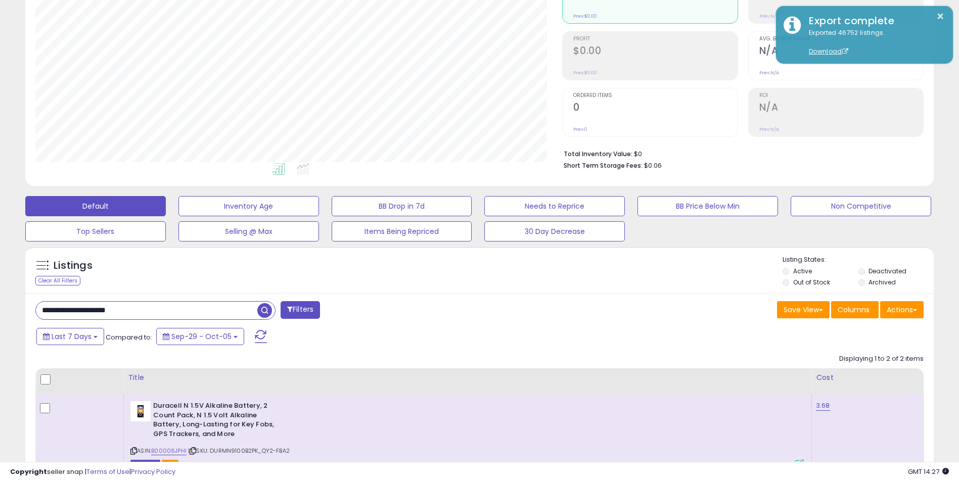
drag, startPoint x: 166, startPoint y: 310, endPoint x: -46, endPoint y: 291, distance: 212.2
click at [0, 291] on html "Unable to login Retrieving listings data.. has not yet accepted the Terms of Us…" at bounding box center [479, 119] width 959 height 482
paste input "text"
type input "**********"
click at [261, 307] on span "button" at bounding box center [264, 310] width 15 height 15
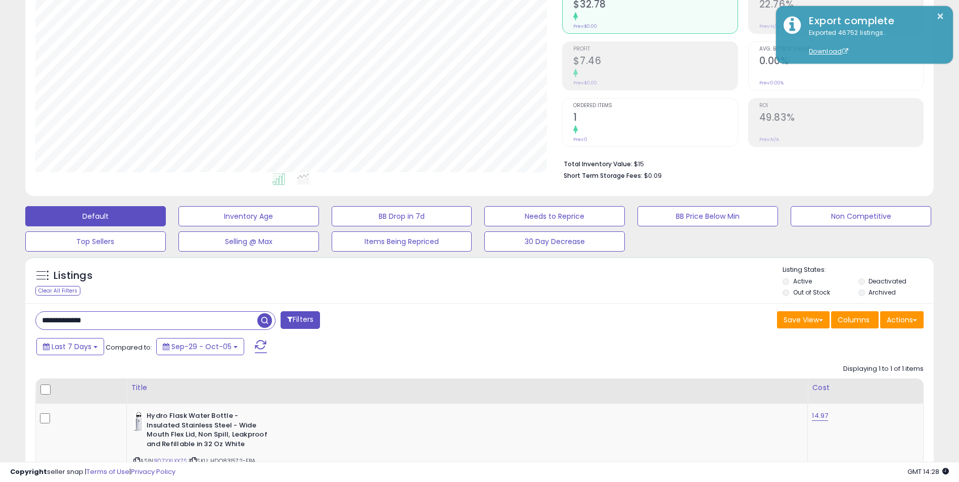
click at [484, 344] on div "Last 7 Days Compared to: Sep-29 - Oct-05" at bounding box center [367, 348] width 666 height 23
click at [395, 319] on div "**********" at bounding box center [254, 321] width 452 height 20
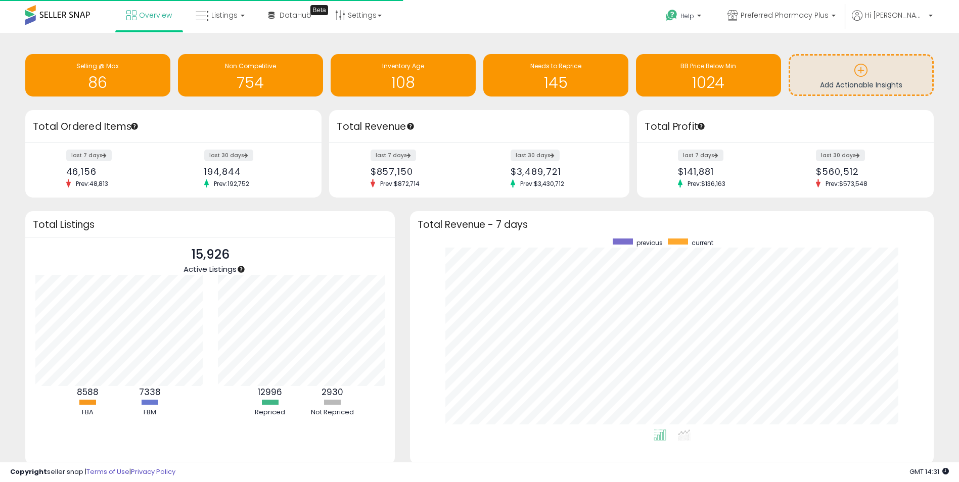
scroll to position [191, 504]
click at [773, 12] on span "Preferred Pharmacy Plus" at bounding box center [785, 15] width 88 height 10
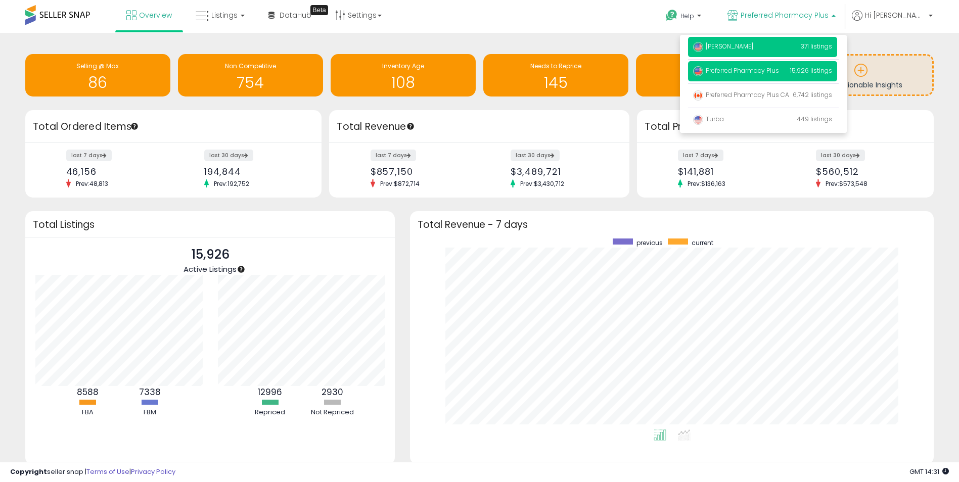
click at [753, 50] on span "[PERSON_NAME]" at bounding box center [723, 46] width 60 height 9
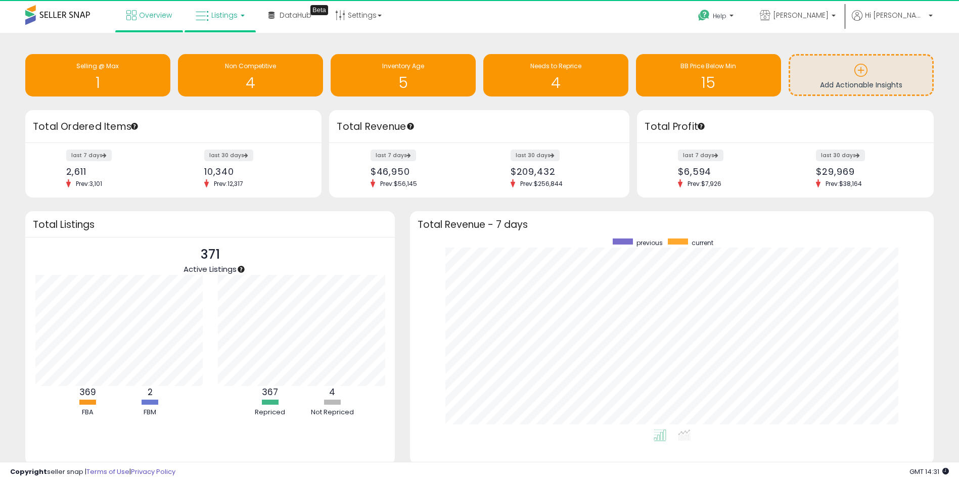
click at [209, 15] on link "Listings" at bounding box center [220, 15] width 64 height 30
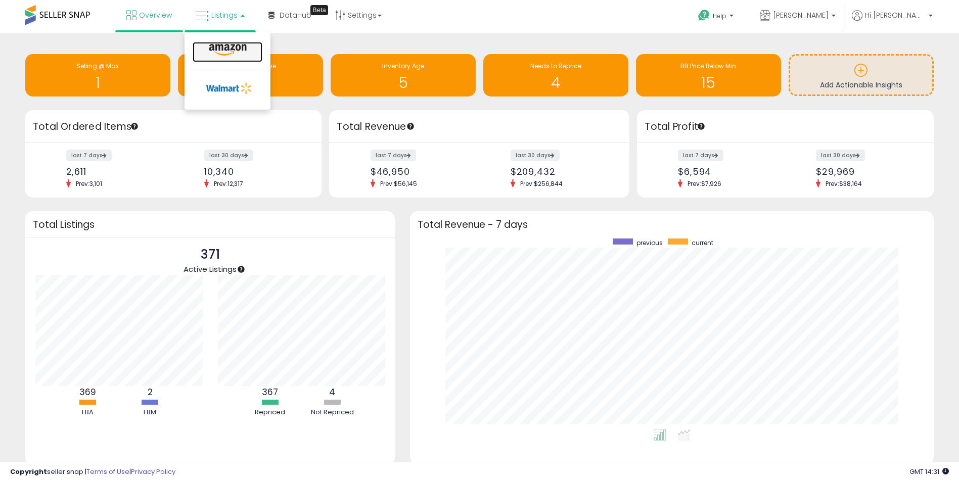
click at [218, 50] on icon at bounding box center [228, 49] width 44 height 13
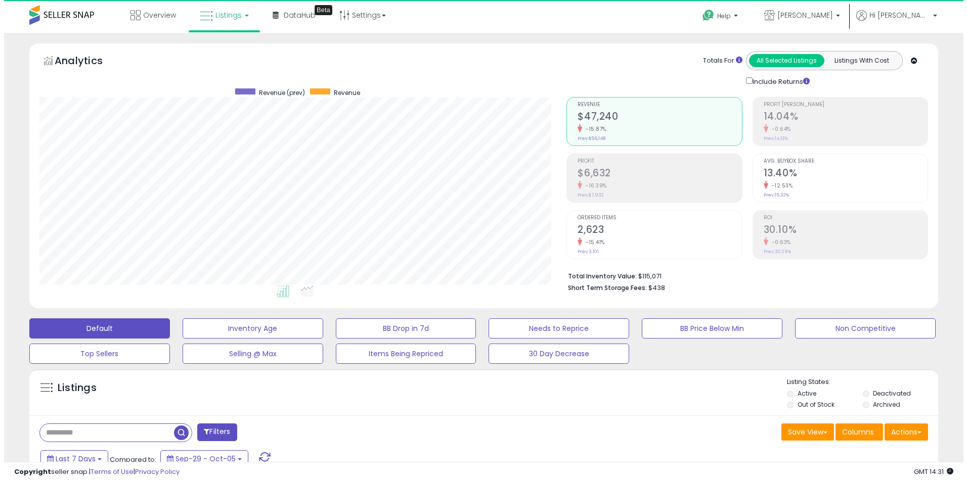
scroll to position [207, 527]
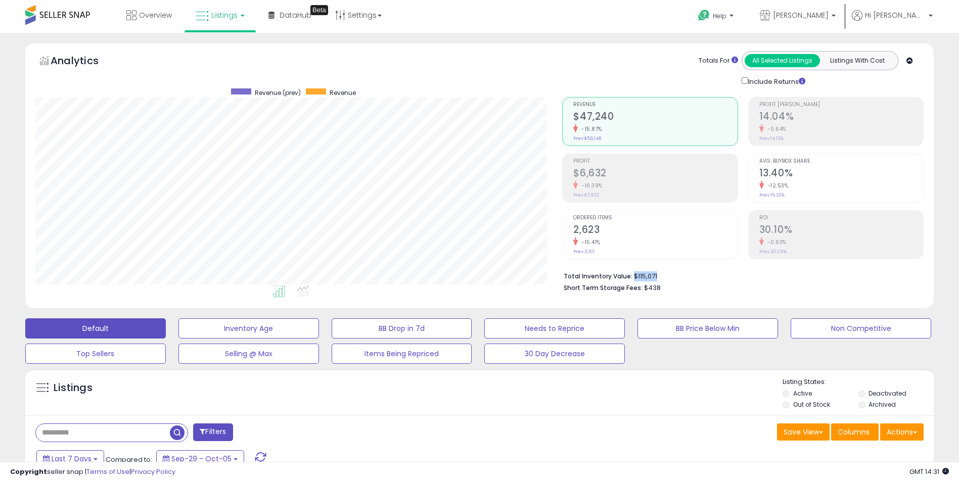
drag, startPoint x: 632, startPoint y: 277, endPoint x: 677, endPoint y: 280, distance: 45.1
click at [677, 280] on li "Total Inventory Value: $115,071" at bounding box center [740, 275] width 352 height 12
copy li "$115,071"
drag, startPoint x: 472, startPoint y: 403, endPoint x: 633, endPoint y: 403, distance: 161.3
click at [472, 403] on div "Listings" at bounding box center [479, 395] width 909 height 34
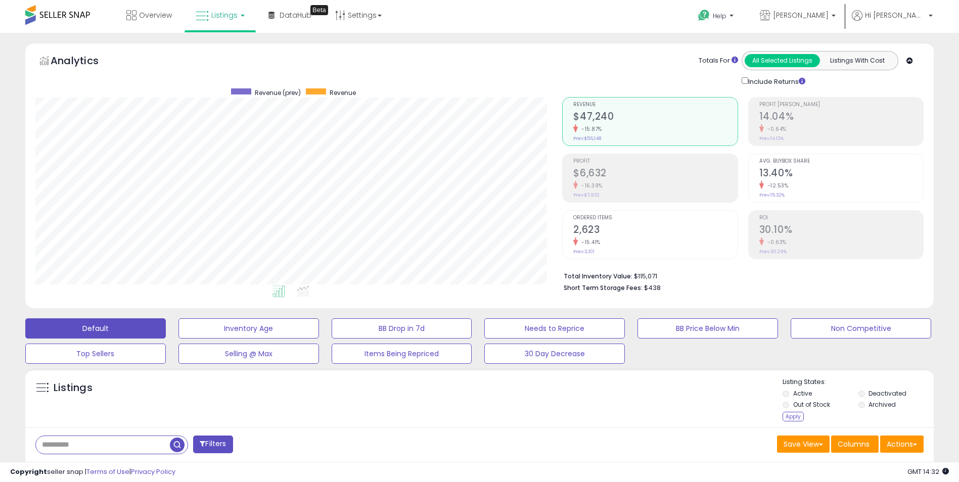
click at [787, 418] on div "Apply" at bounding box center [793, 417] width 21 height 10
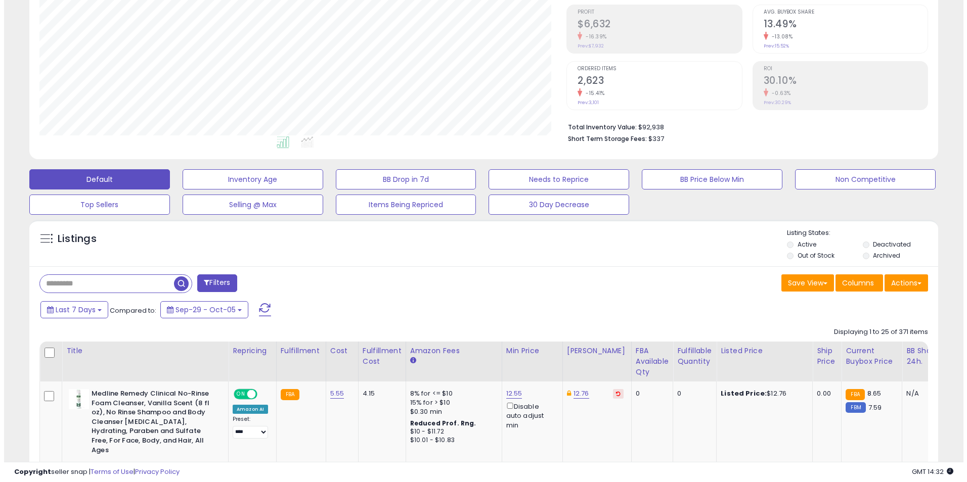
scroll to position [152, 0]
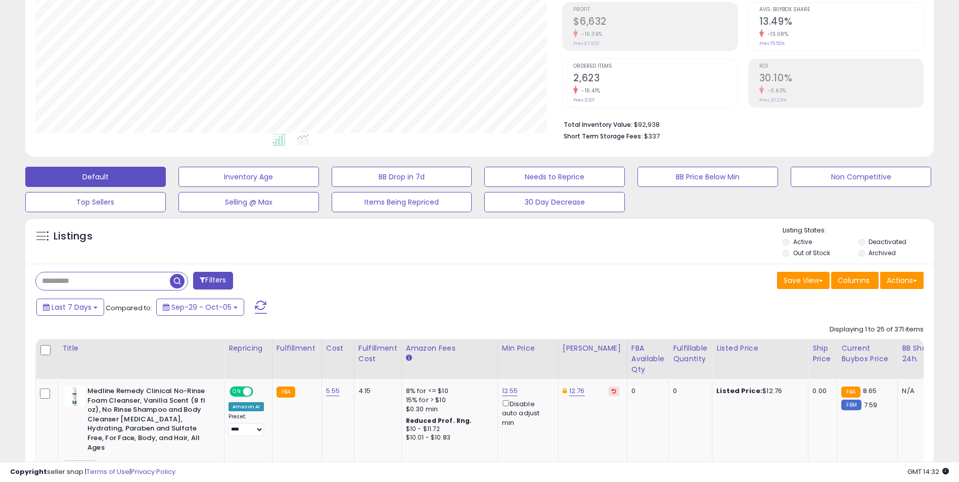
click at [226, 279] on button "Filters" at bounding box center [212, 281] width 39 height 18
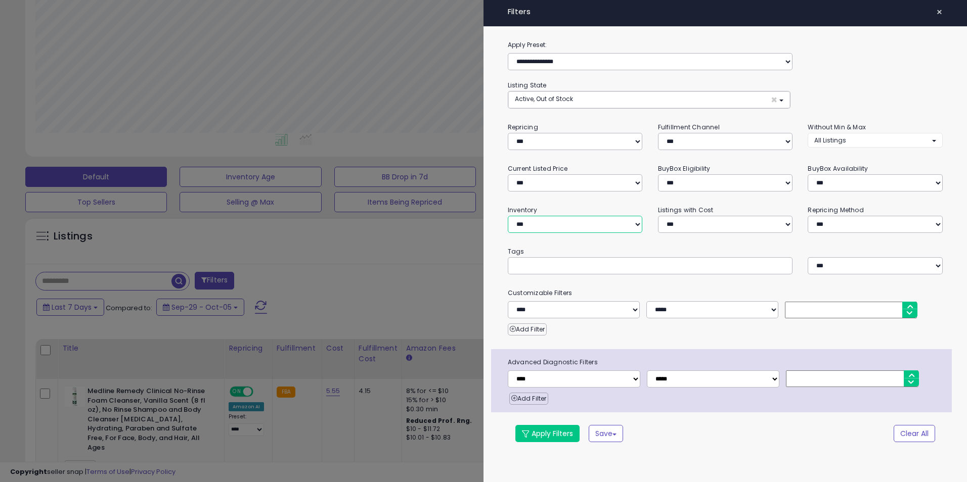
click at [563, 219] on select "**********" at bounding box center [575, 224] width 135 height 17
select select "**********"
click at [508, 216] on select "**********" at bounding box center [575, 224] width 135 height 17
click at [555, 429] on button "Apply Filters" at bounding box center [547, 433] width 64 height 17
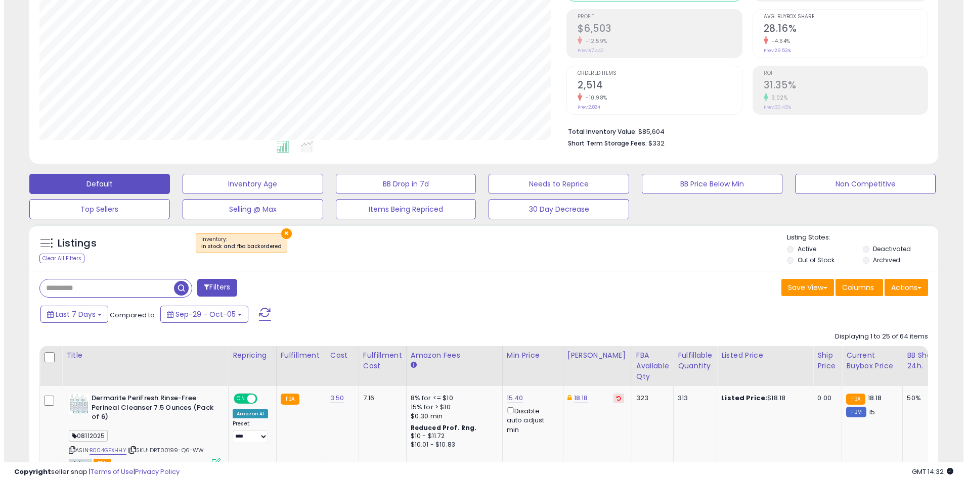
scroll to position [207, 527]
click at [859, 286] on span "Columns" at bounding box center [854, 288] width 32 height 10
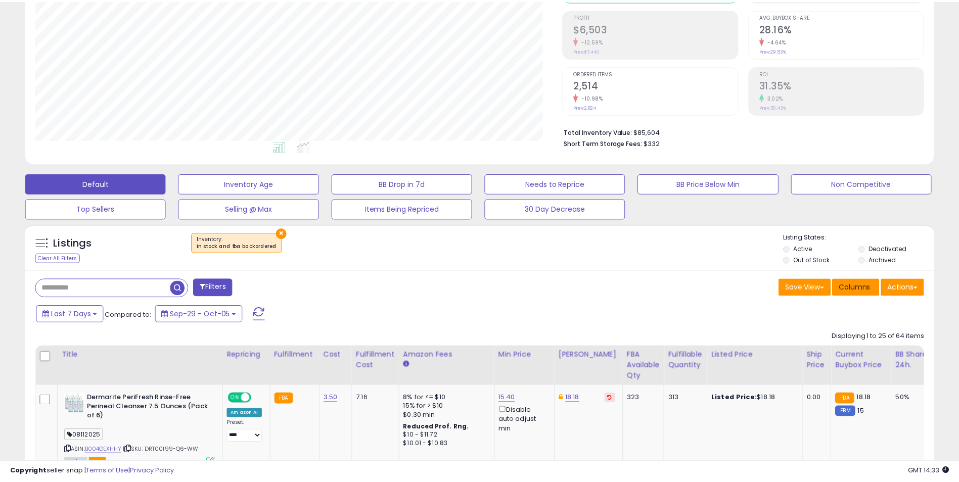
scroll to position [207, 531]
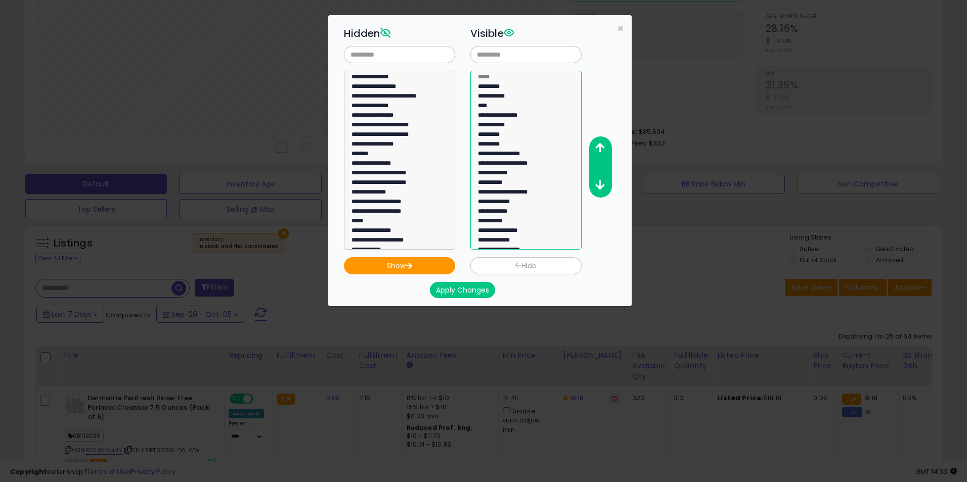
select select "**********"
click at [502, 241] on option "**********" at bounding box center [522, 242] width 90 height 10
click at [603, 147] on icon "button" at bounding box center [599, 148] width 9 height 11
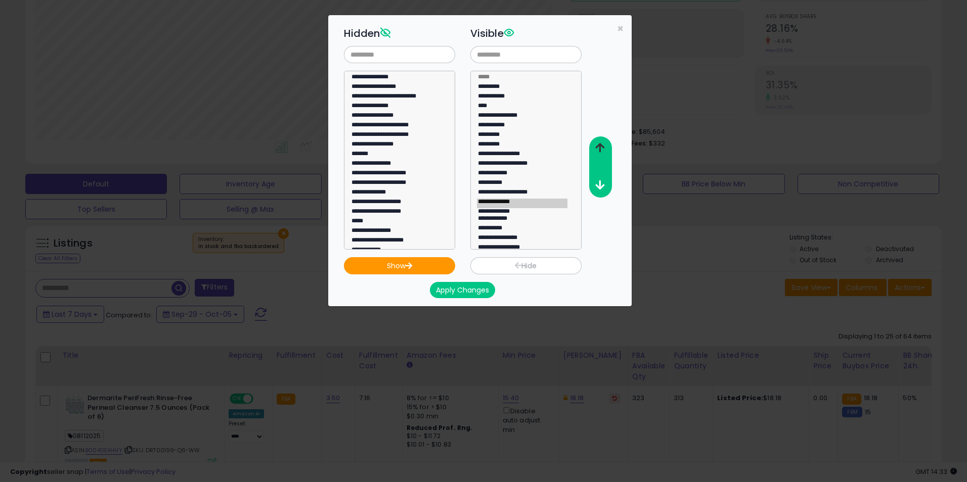
click at [603, 147] on icon "button" at bounding box center [599, 148] width 9 height 11
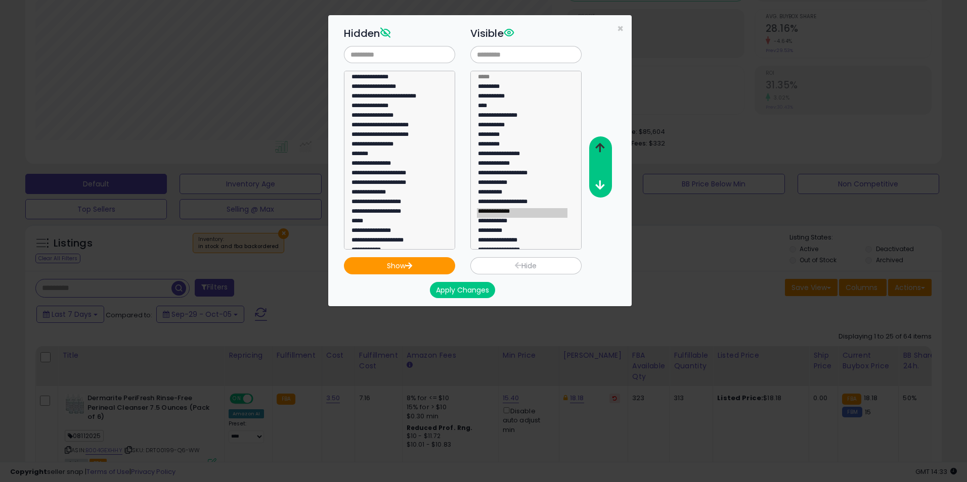
click at [603, 147] on icon "button" at bounding box center [599, 148] width 9 height 11
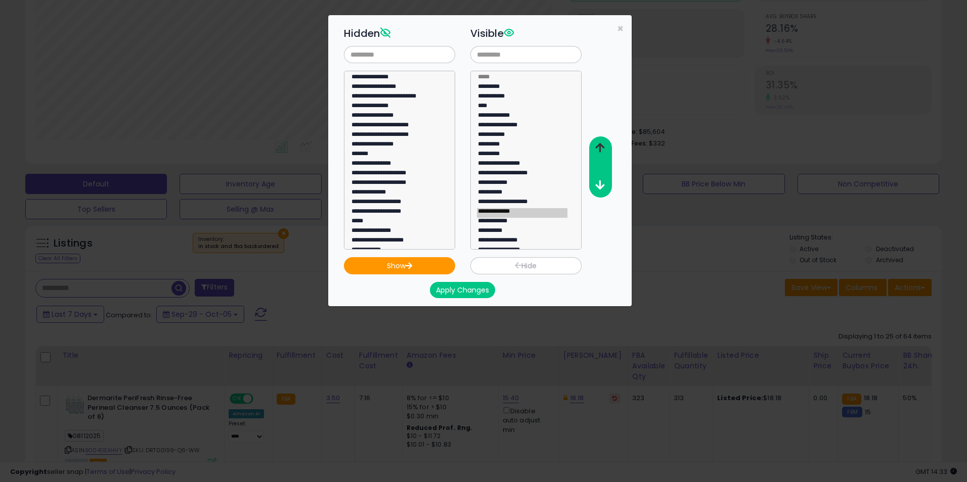
click at [603, 147] on icon "button" at bounding box center [599, 148] width 9 height 11
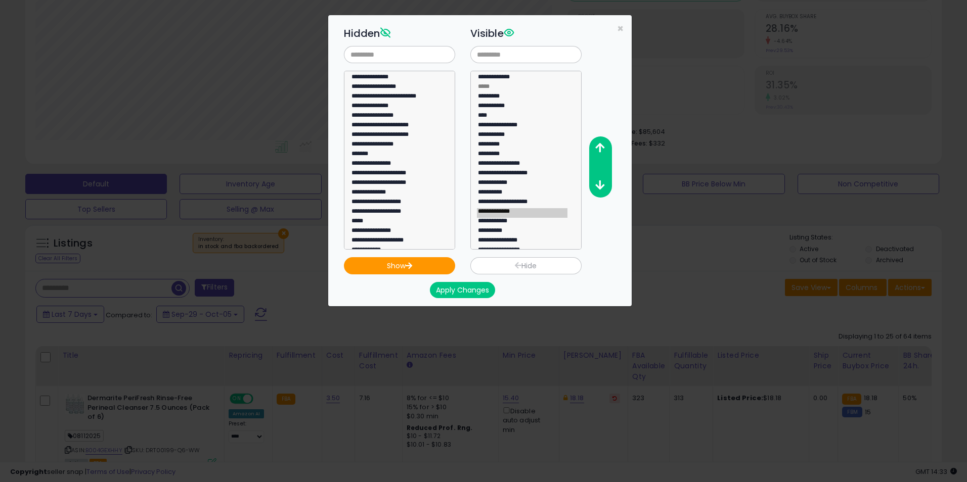
click at [466, 291] on button "Apply Changes" at bounding box center [462, 290] width 65 height 16
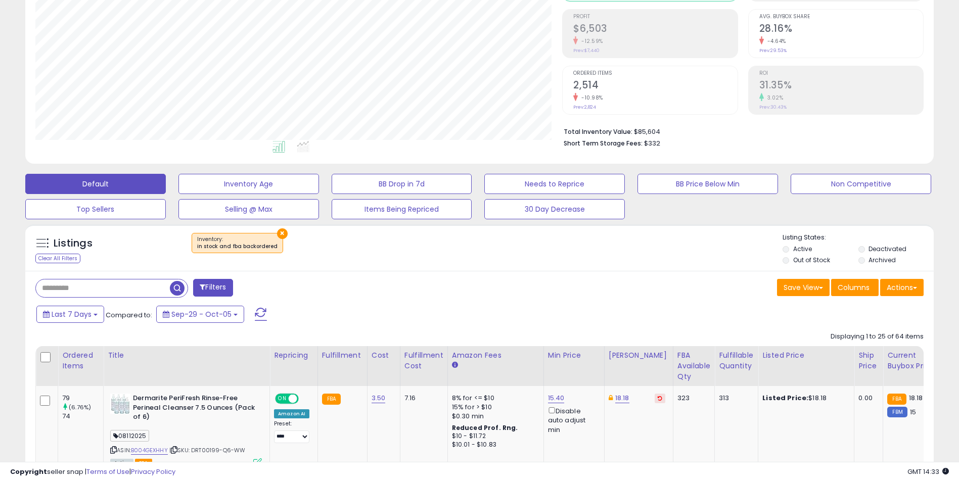
scroll to position [505358, 505038]
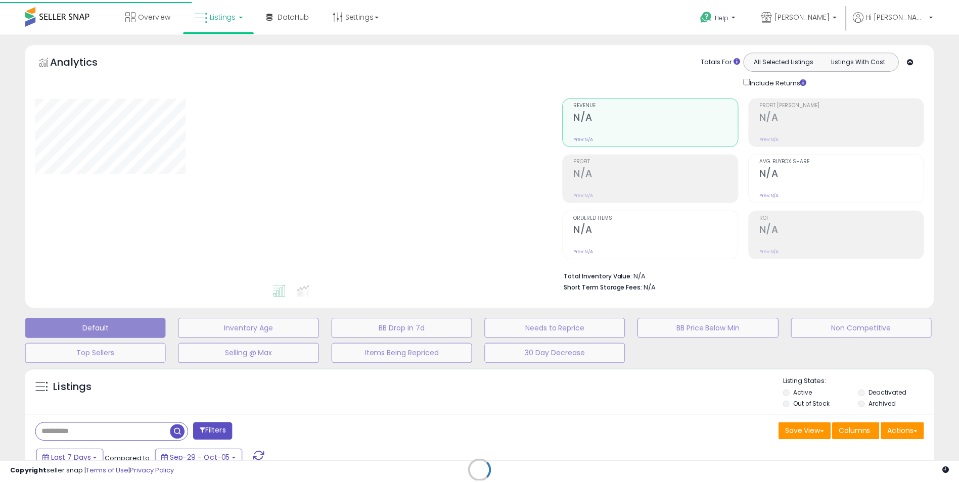
scroll to position [145, 0]
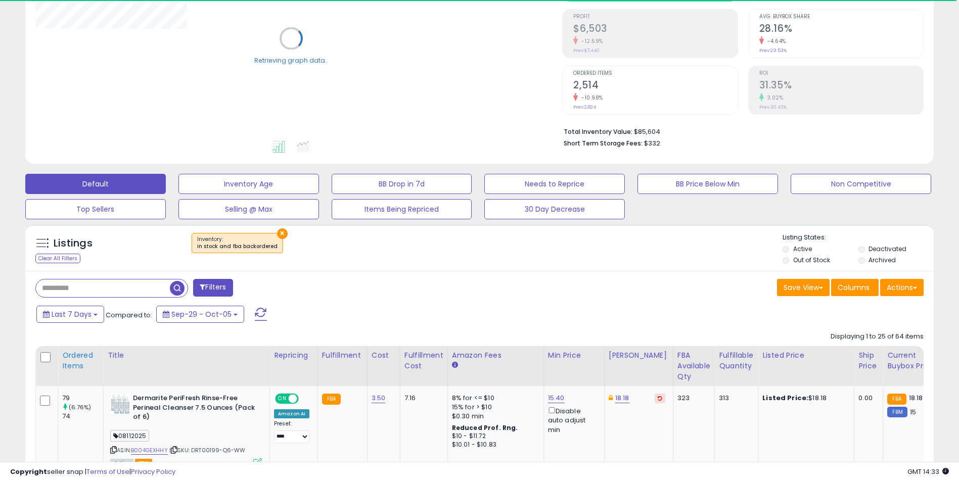
click at [74, 358] on div "Ordered Items" at bounding box center [80, 360] width 37 height 21
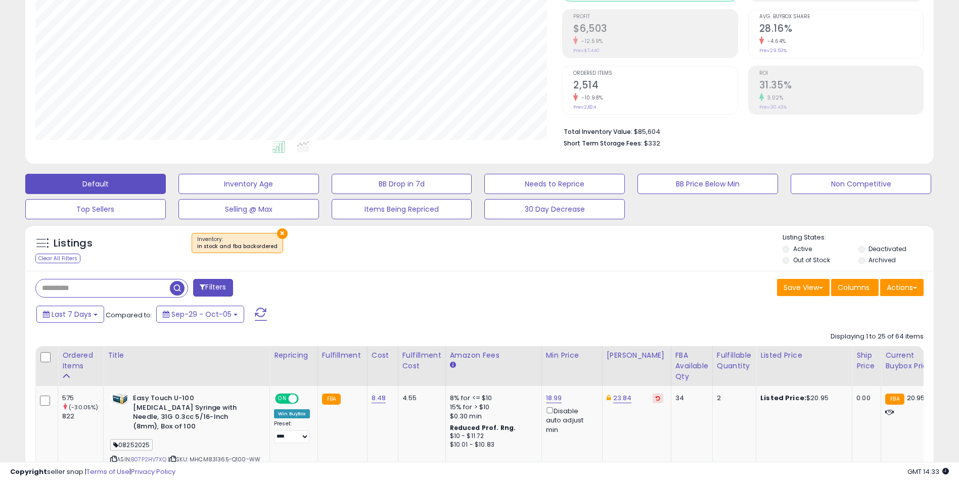
scroll to position [2352, 0]
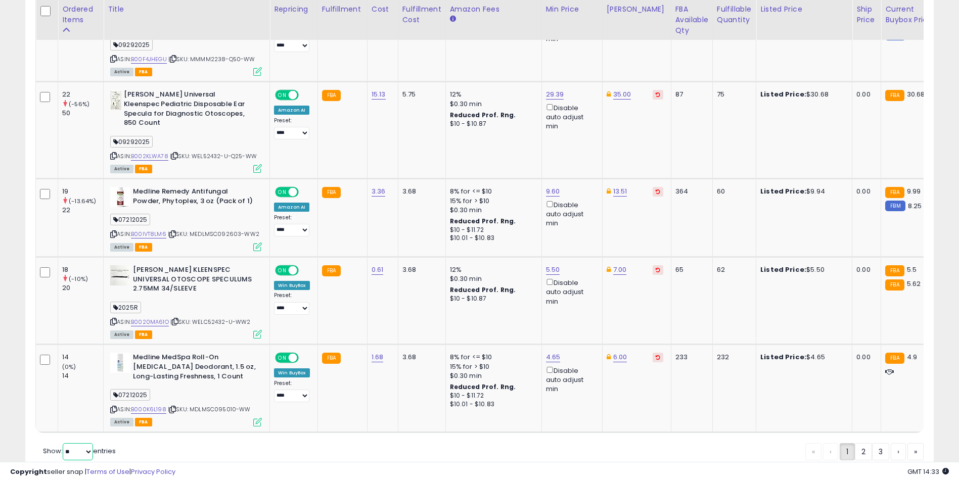
click at [78, 443] on select "** **" at bounding box center [78, 451] width 30 height 17
select select "**"
click at [64, 443] on select "** **" at bounding box center [78, 451] width 30 height 17
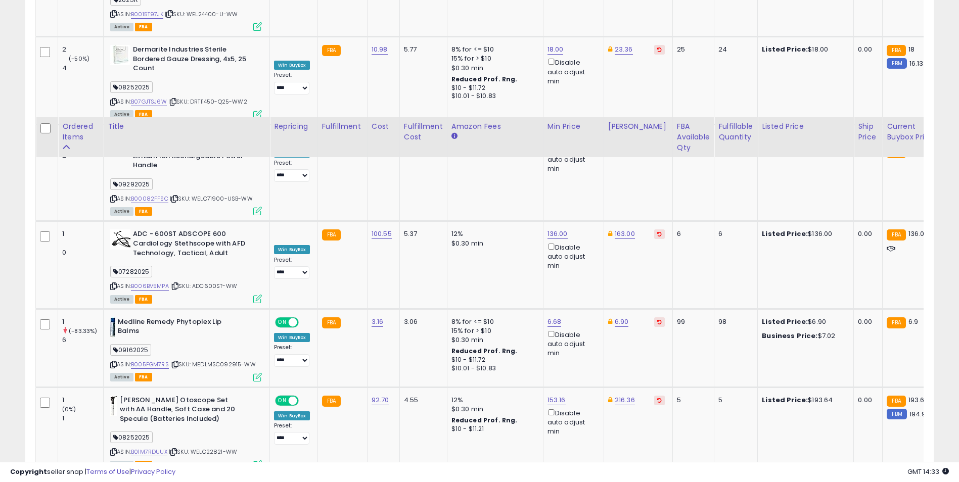
scroll to position [4685, 0]
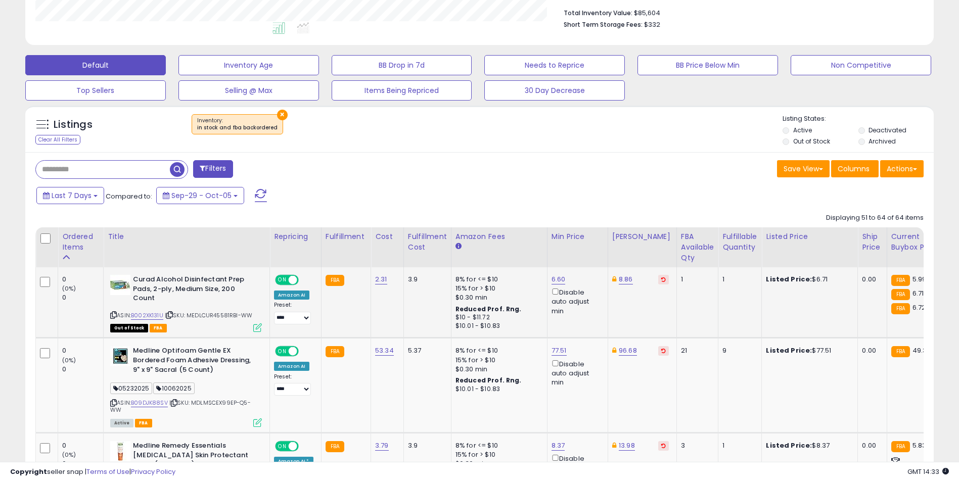
scroll to position [347, 0]
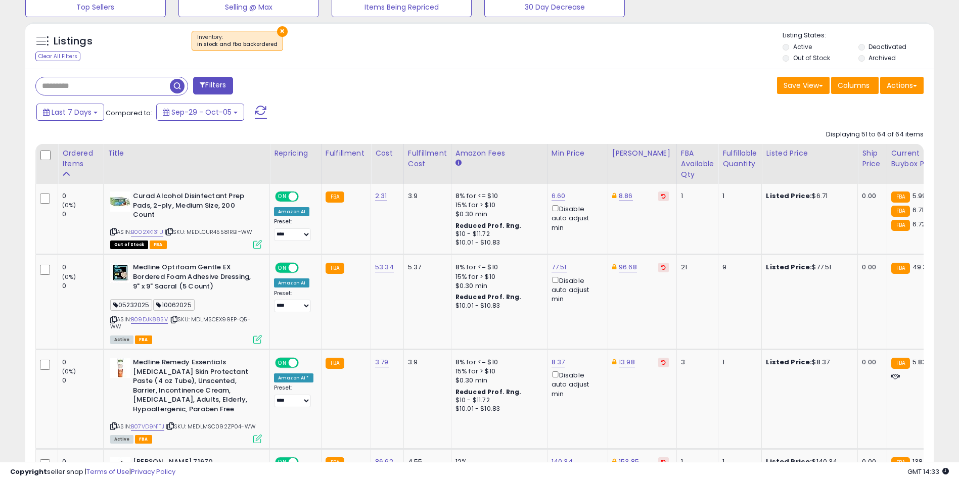
click at [293, 113] on div "Last 7 Days Compared to: Sep-29 - Oct-05" at bounding box center [367, 113] width 666 height 23
